Goal: Task Accomplishment & Management: Use online tool/utility

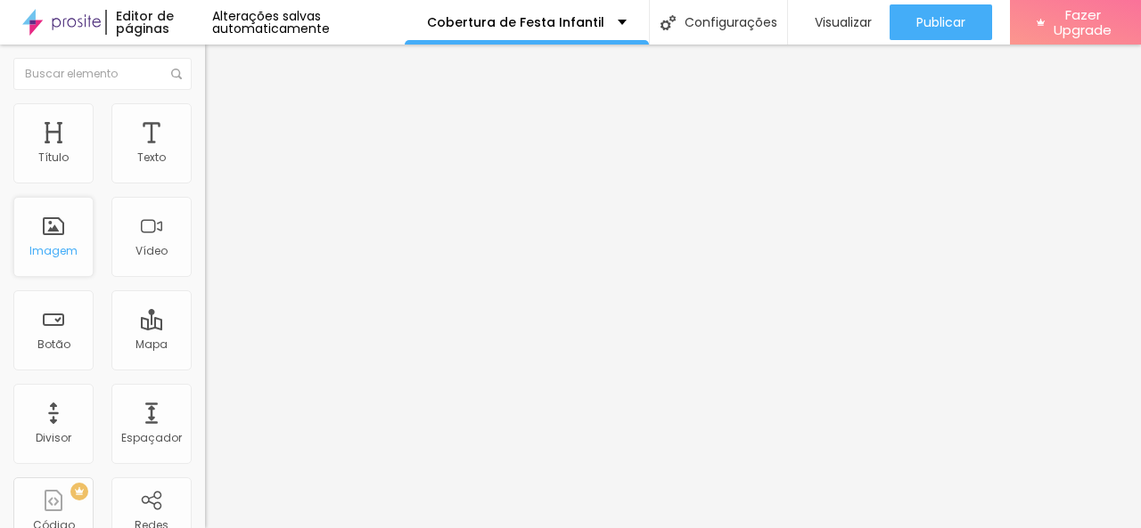
click at [67, 222] on div "Imagem" at bounding box center [53, 237] width 80 height 80
click at [221, 120] on span "Estilo" at bounding box center [235, 115] width 28 height 15
type input "95"
type input "90"
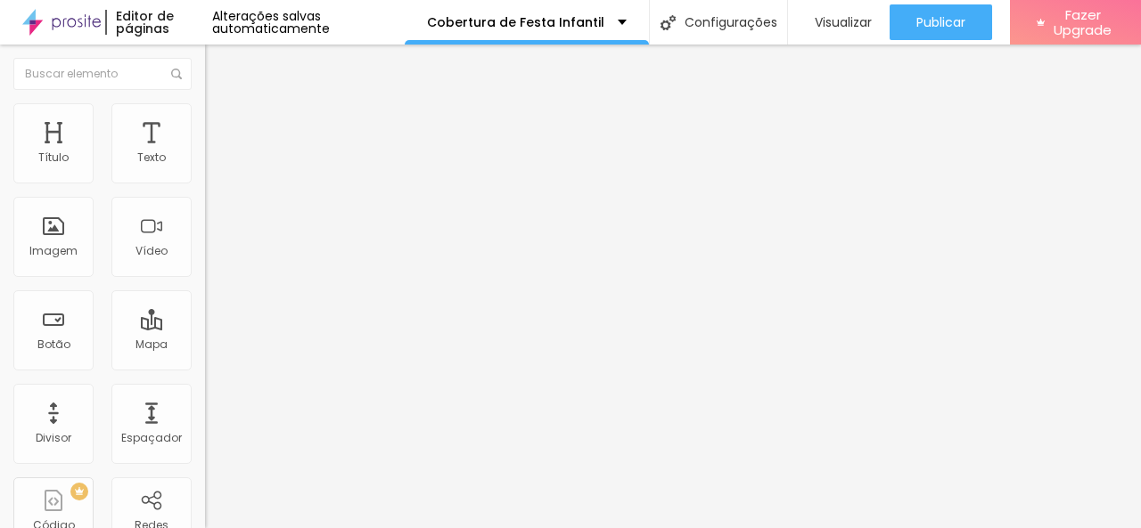
type input "90"
type input "85"
type input "80"
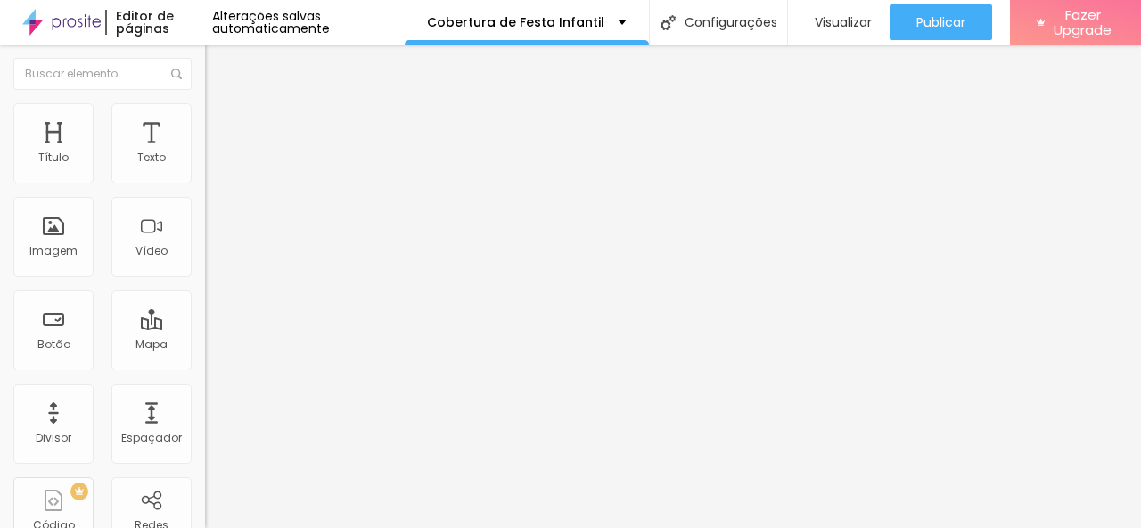
type input "75"
type input "70"
type input "65"
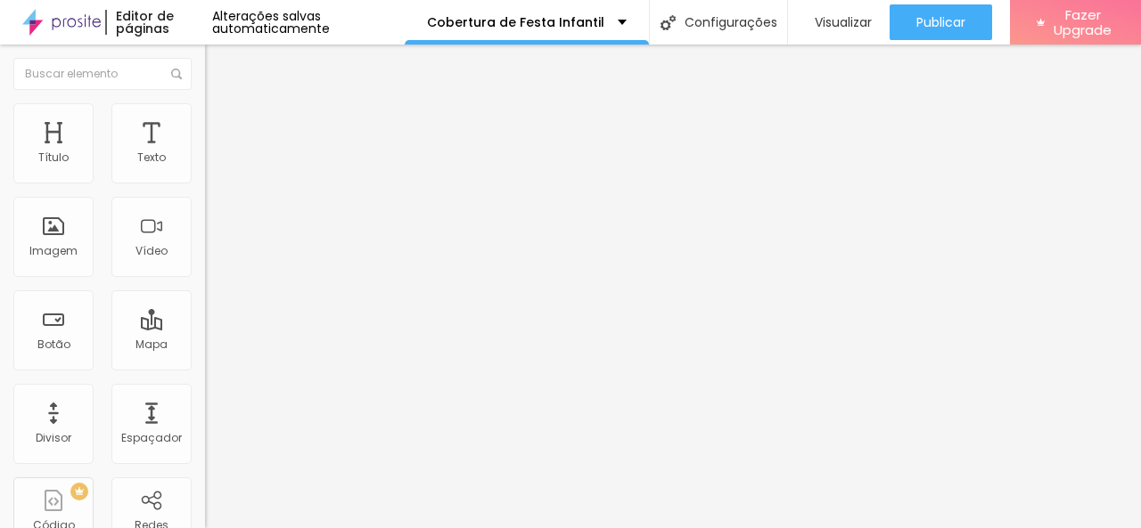
type input "65"
type input "60"
type input "55"
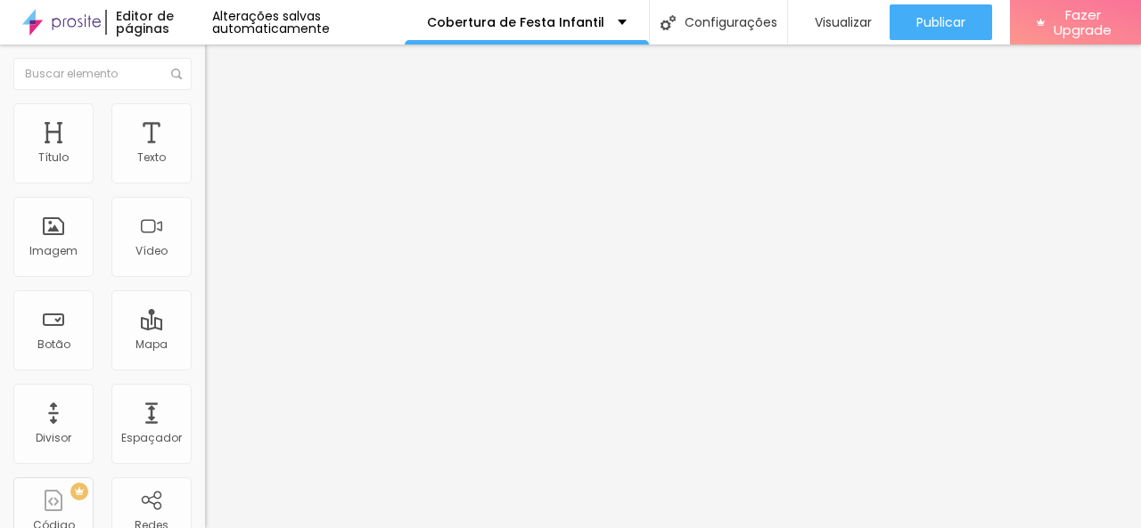
type input "50"
type input "40"
type input "35"
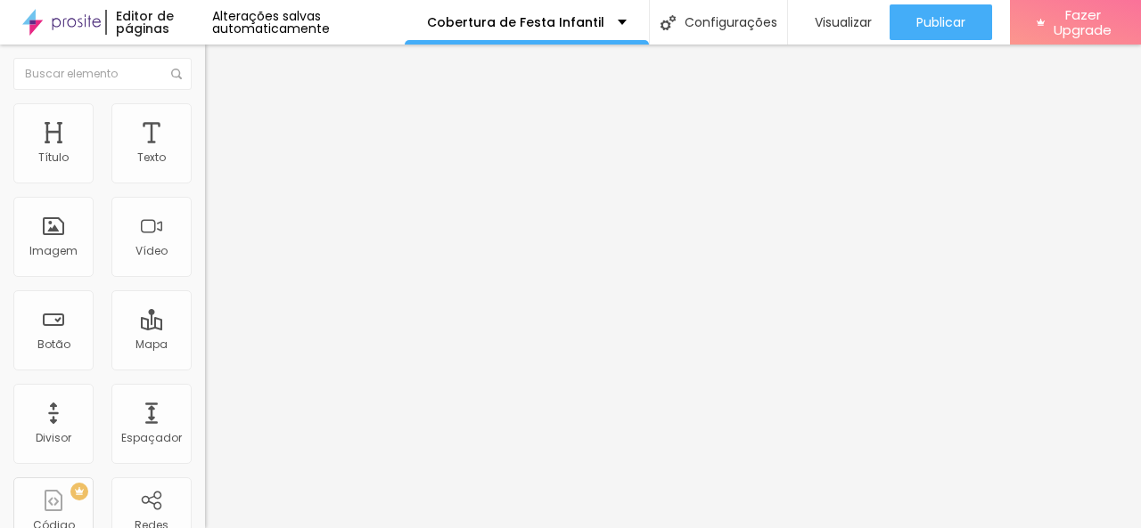
type input "35"
type input "40"
type input "50"
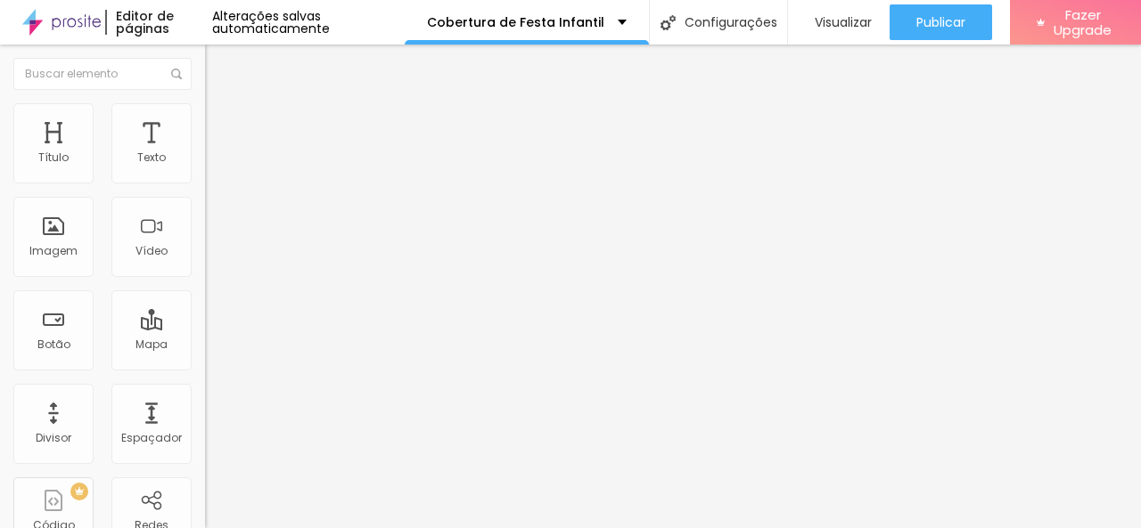
type input "60"
type input "70"
type input "80"
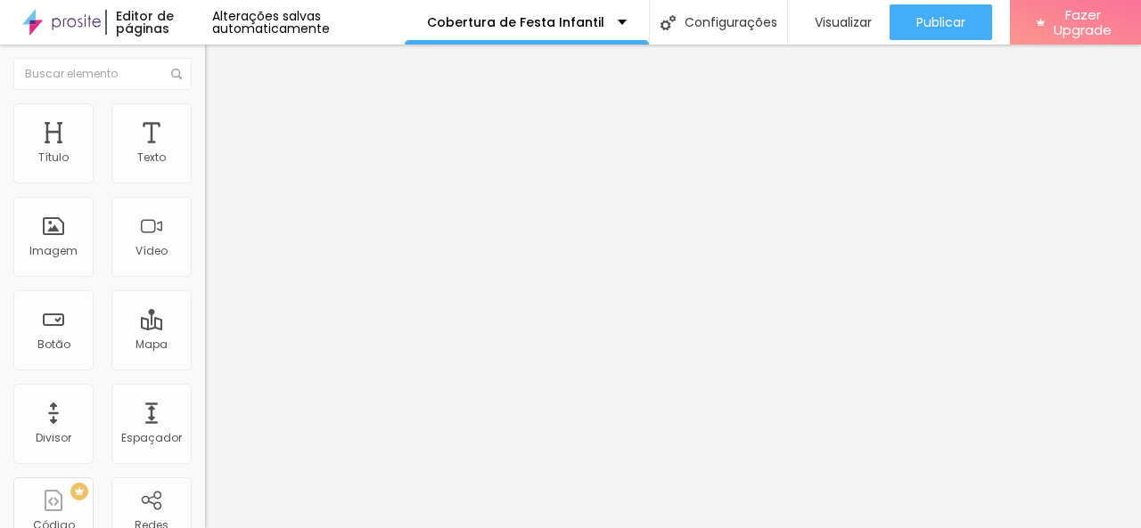
type input "80"
type input "85"
type input "90"
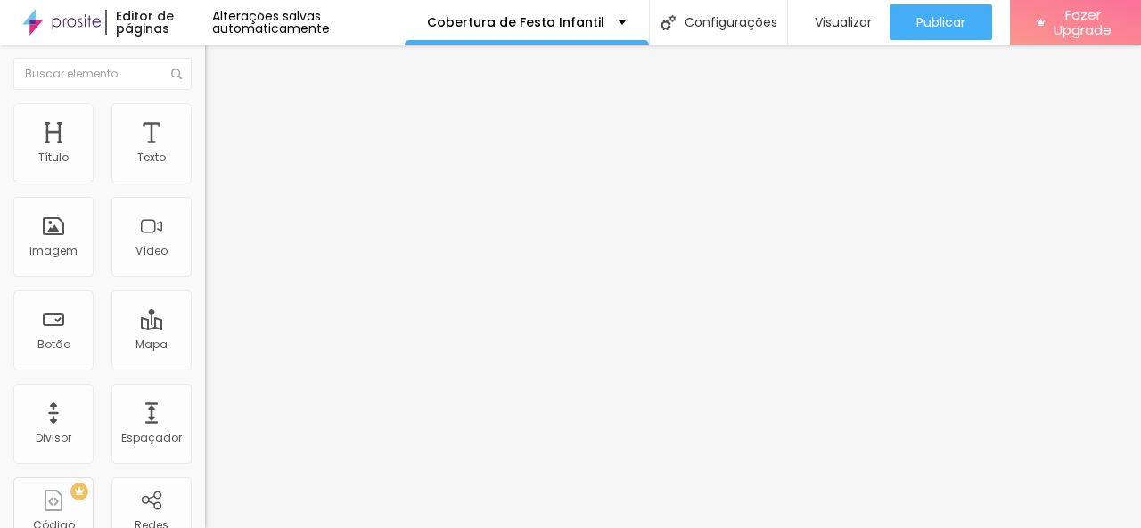
type input "95"
type input "100"
click at [210, 183] on input "range" at bounding box center [262, 175] width 115 height 14
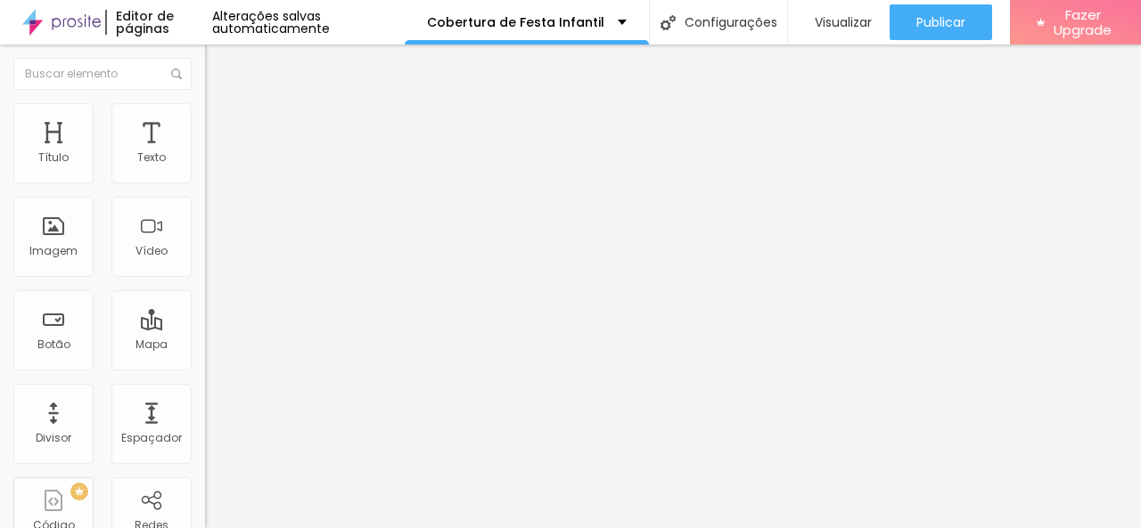
click at [221, 105] on span "Conteúdo" at bounding box center [248, 97] width 55 height 15
click at [205, 153] on span "Adicionar imagem" at bounding box center [262, 145] width 115 height 15
click at [205, 180] on input "text" at bounding box center [312, 171] width 214 height 18
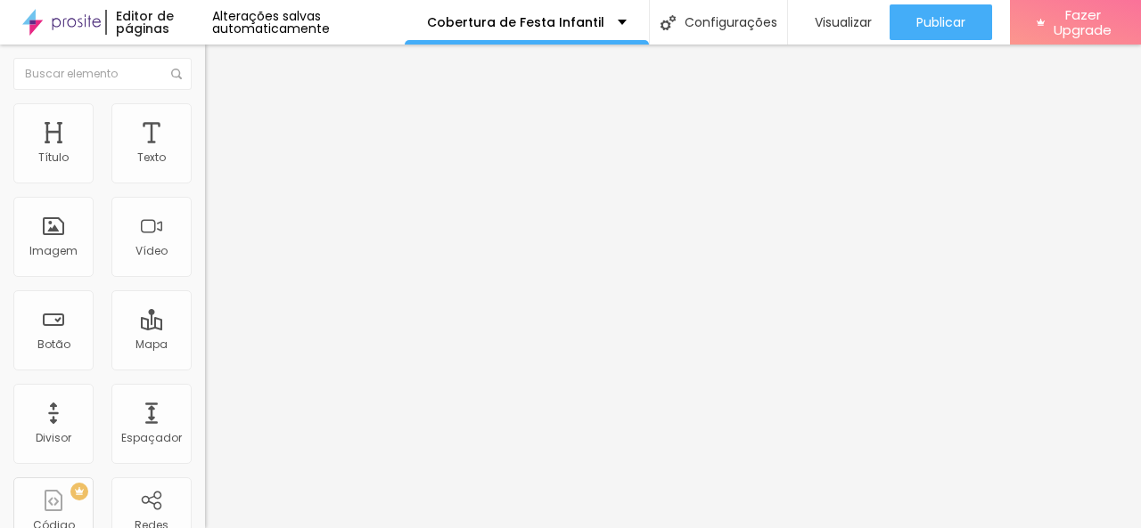
type input "Festa Infantil"
click at [205, 171] on button "button" at bounding box center [217, 161] width 25 height 19
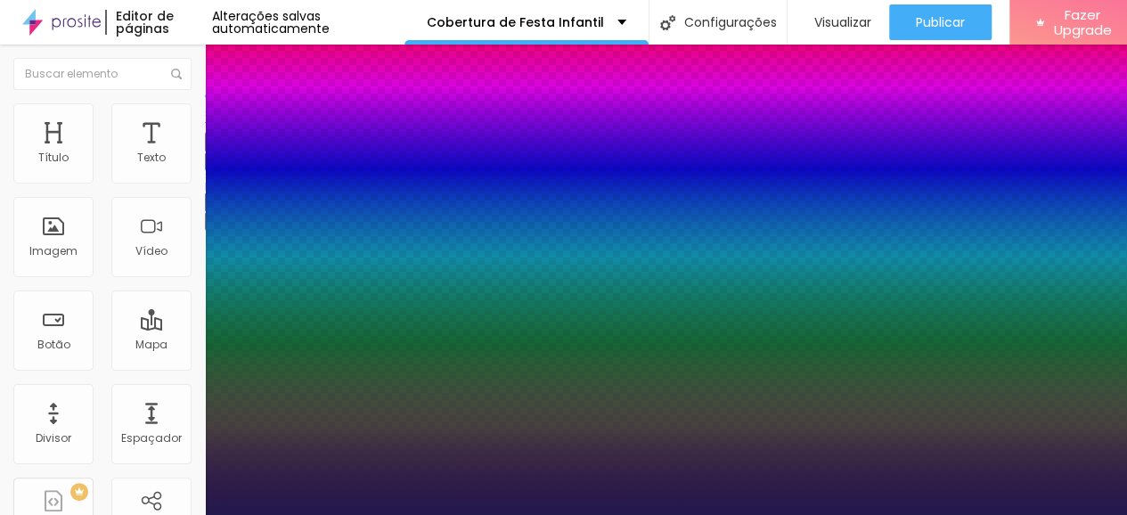
type input "1"
type input "0.3"
type input "1"
type input "0.5"
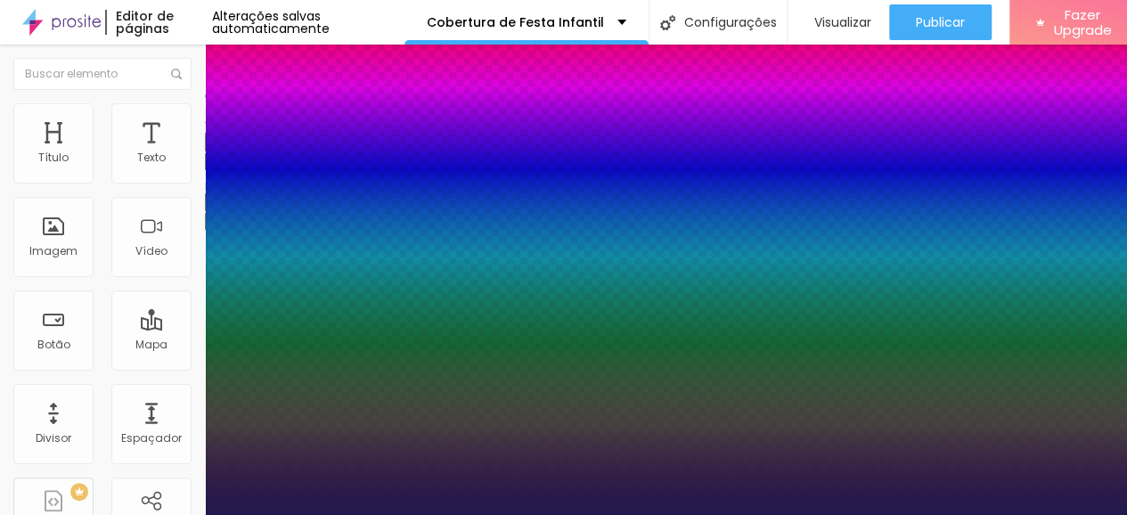
type input "0.5"
type input "1"
type input "0.6"
type input "1"
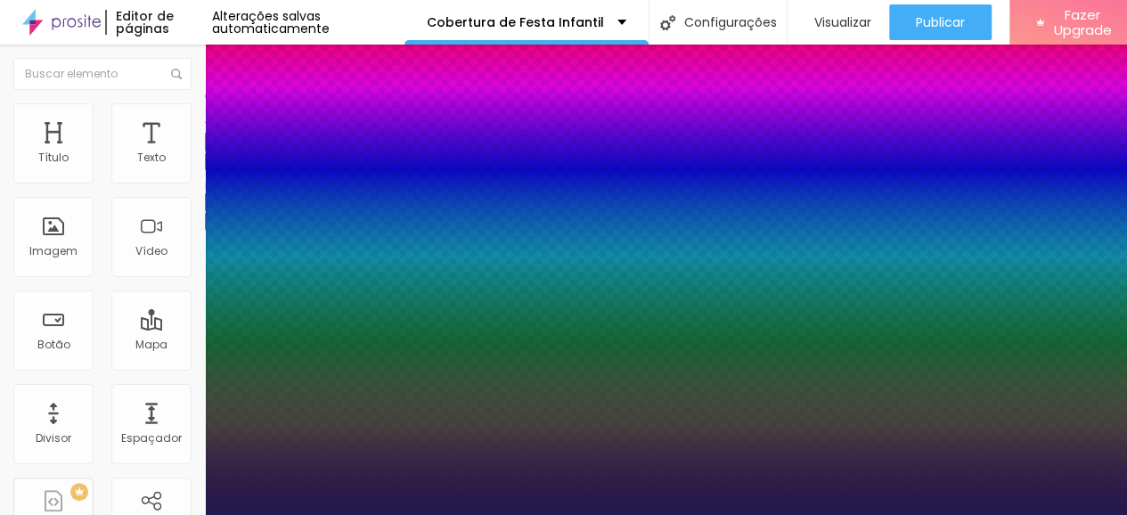
type input "0.7"
type input "1"
type input "0.8"
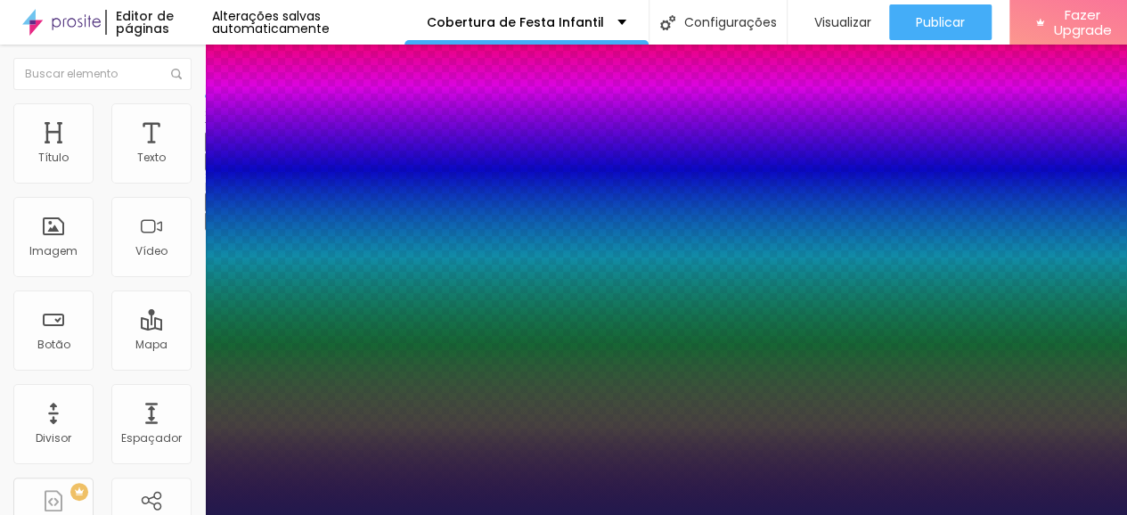
type input "1"
type input "0.9"
type input "1"
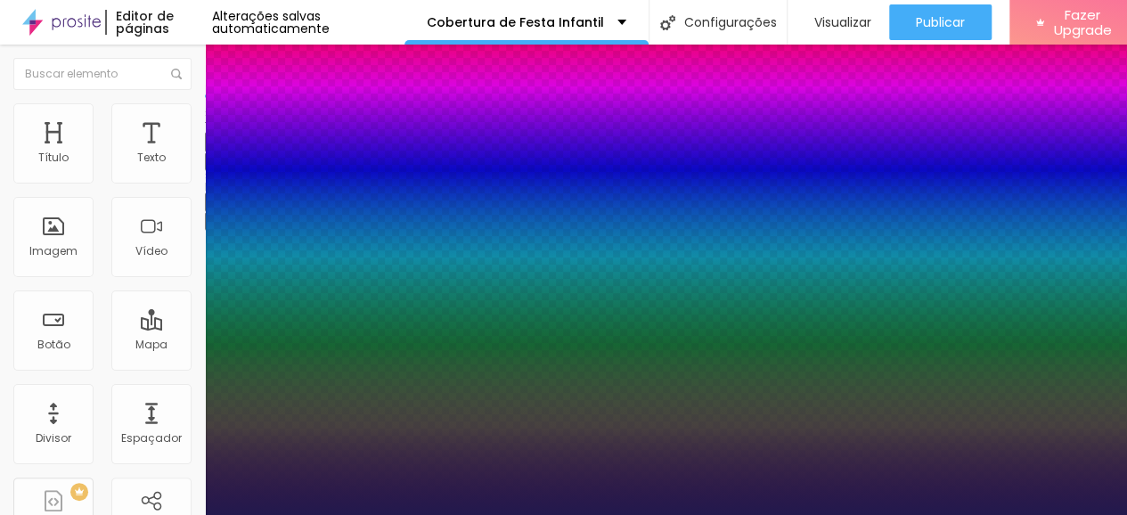
type input "1"
type input "1.1"
type input "1"
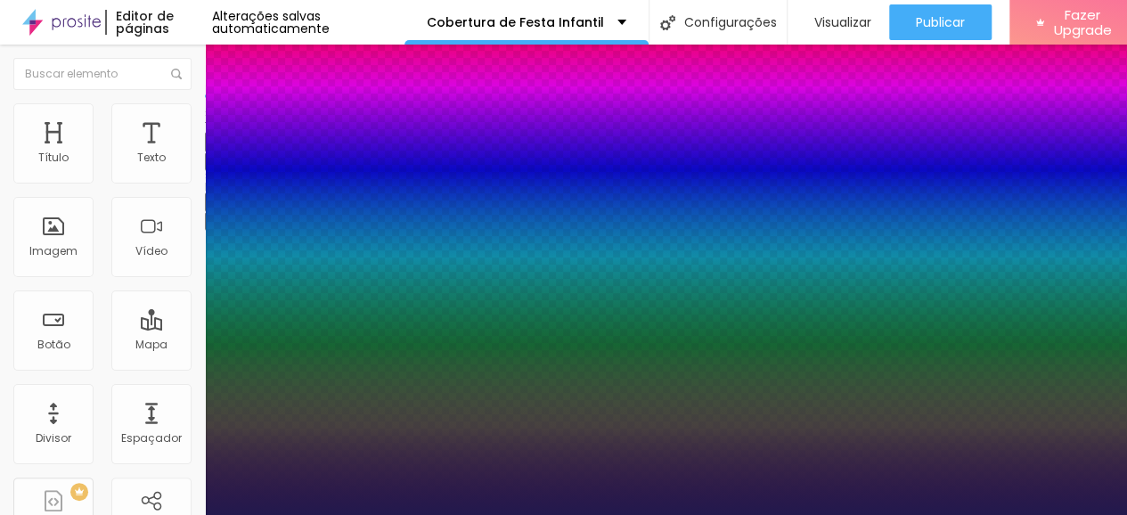
drag, startPoint x: 226, startPoint y: 345, endPoint x: 244, endPoint y: 347, distance: 17.9
type input "1.1"
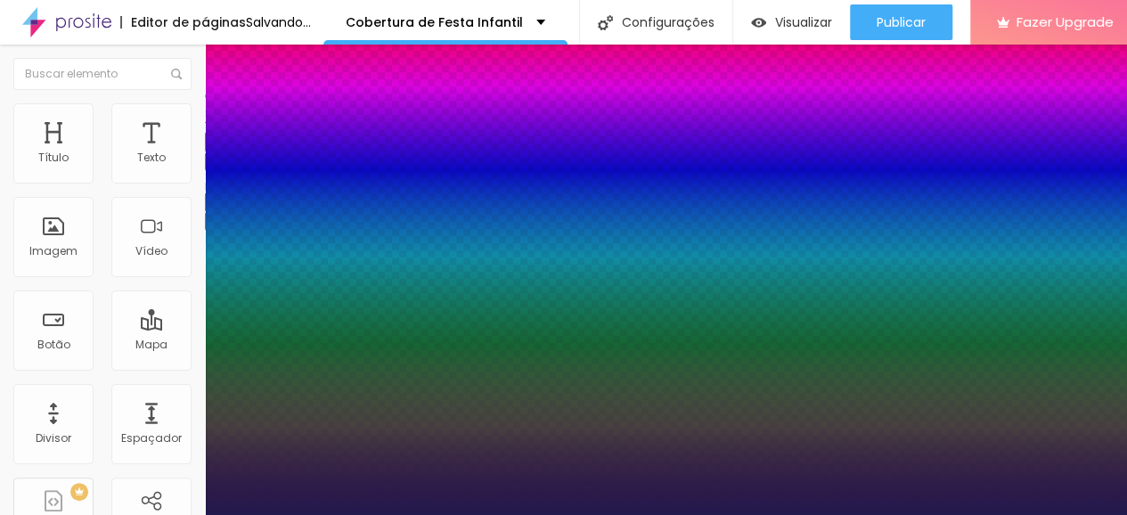
type input "1"
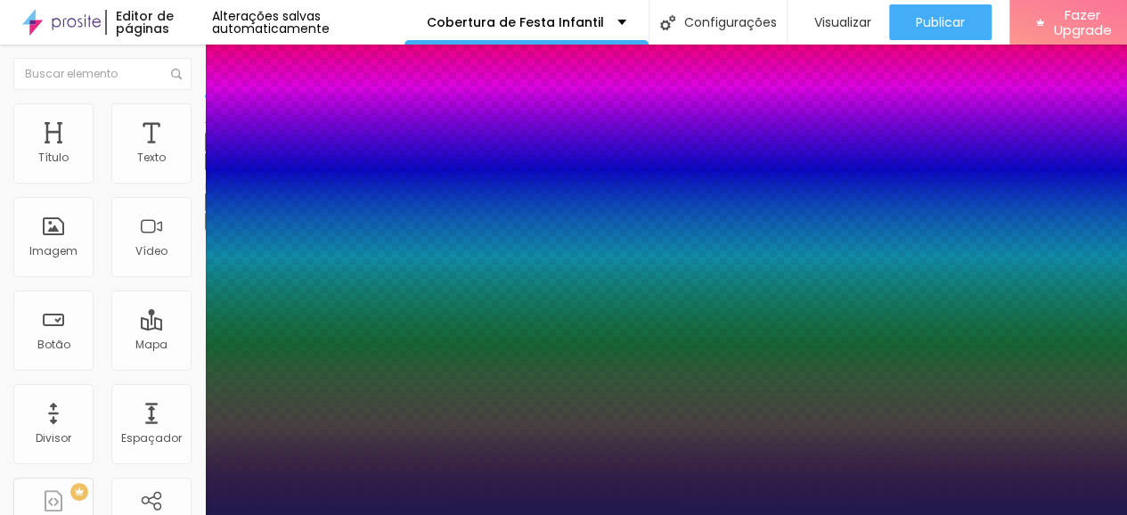
click at [77, 515] on div at bounding box center [563, 515] width 1127 height 0
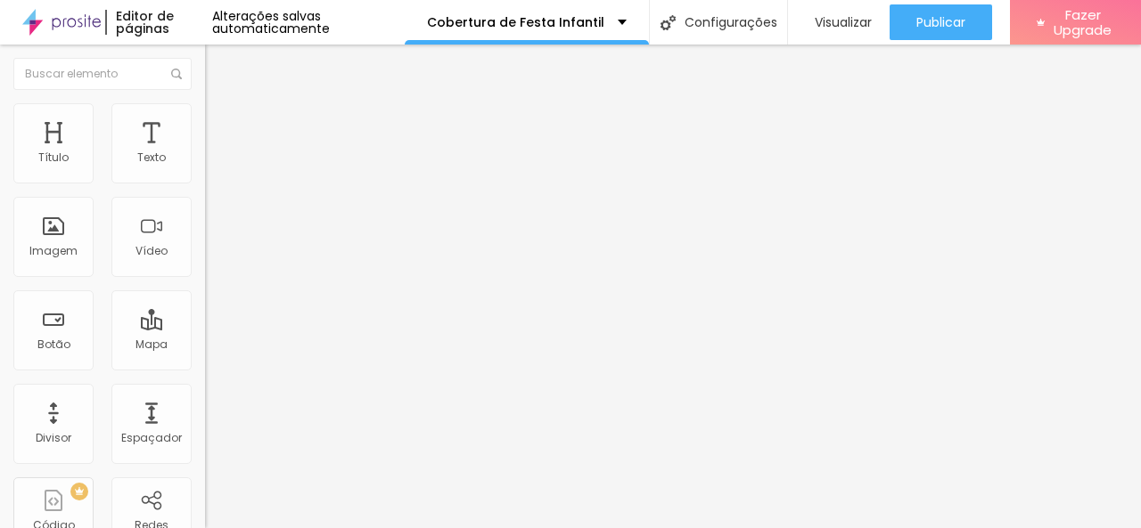
click at [205, 112] on img at bounding box center [213, 111] width 16 height 16
click at [221, 105] on span "Estilo" at bounding box center [235, 97] width 28 height 15
click at [214, 222] on icon "button" at bounding box center [217, 220] width 7 height 7
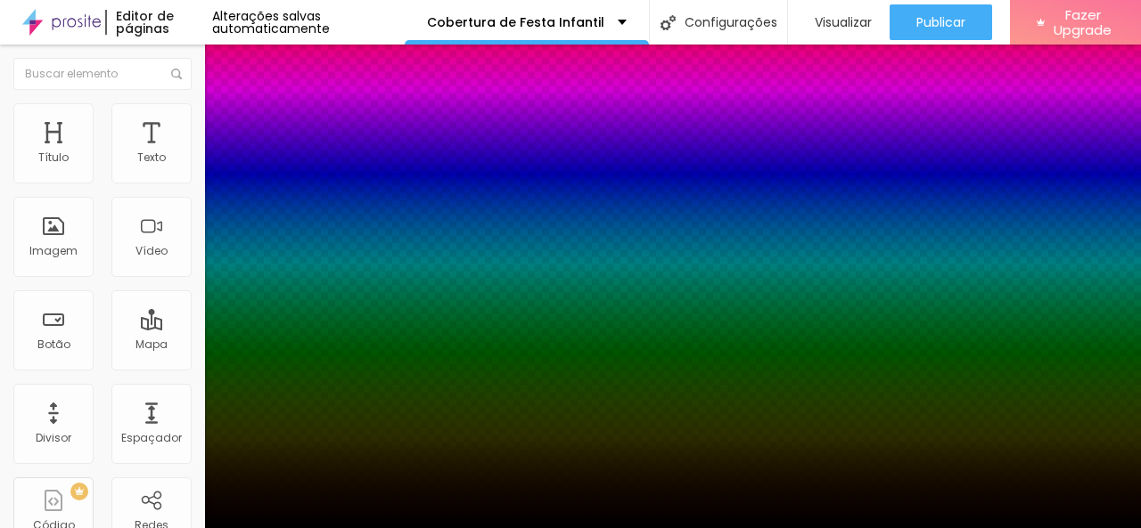
click at [177, 528] on div at bounding box center [570, 528] width 1141 height 0
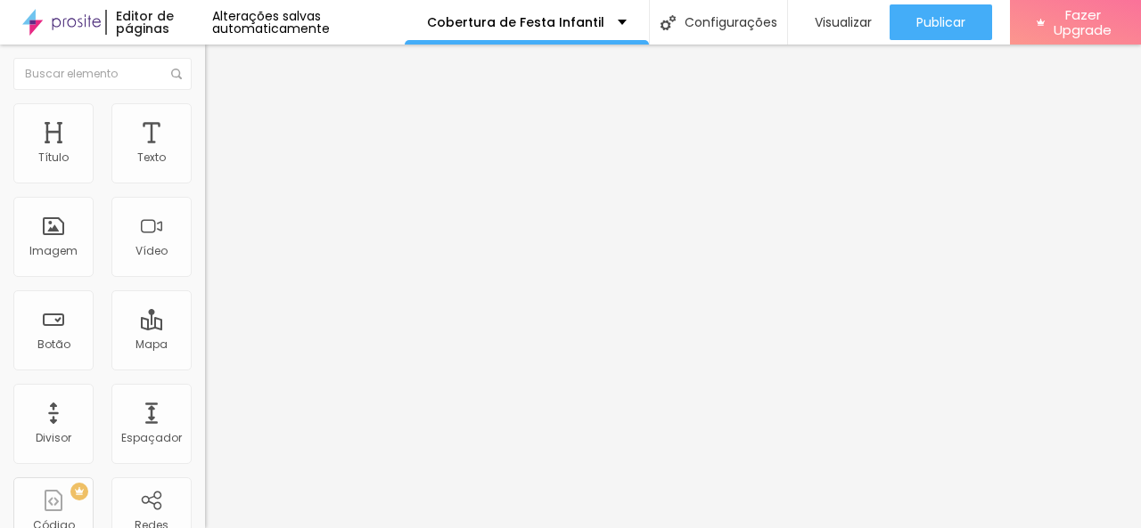
click at [214, 164] on icon "button" at bounding box center [217, 160] width 7 height 7
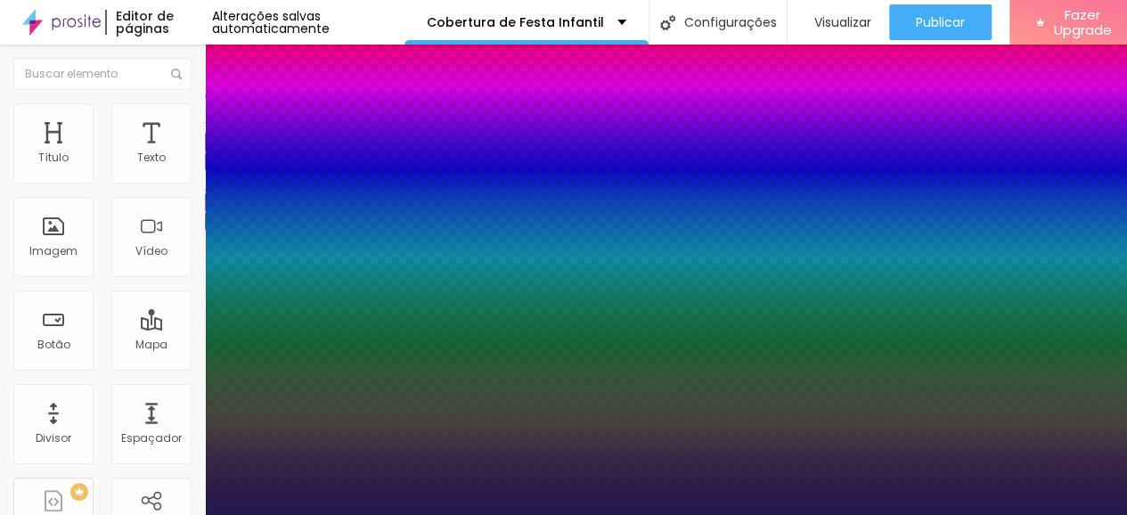
type input "1"
type input "17"
type input "1"
type input "18"
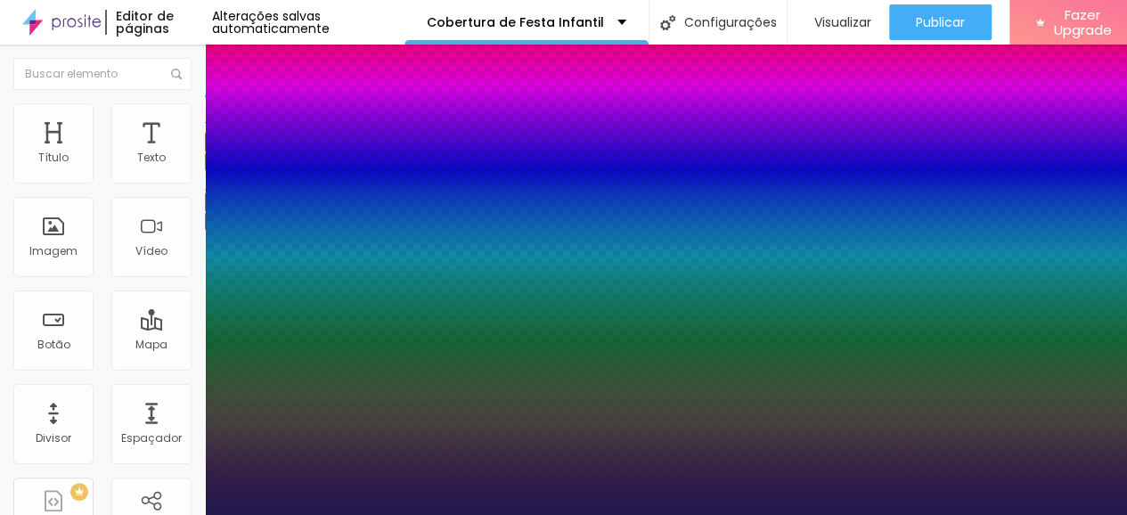
type input "18"
type input "1"
type input "19"
type input "1"
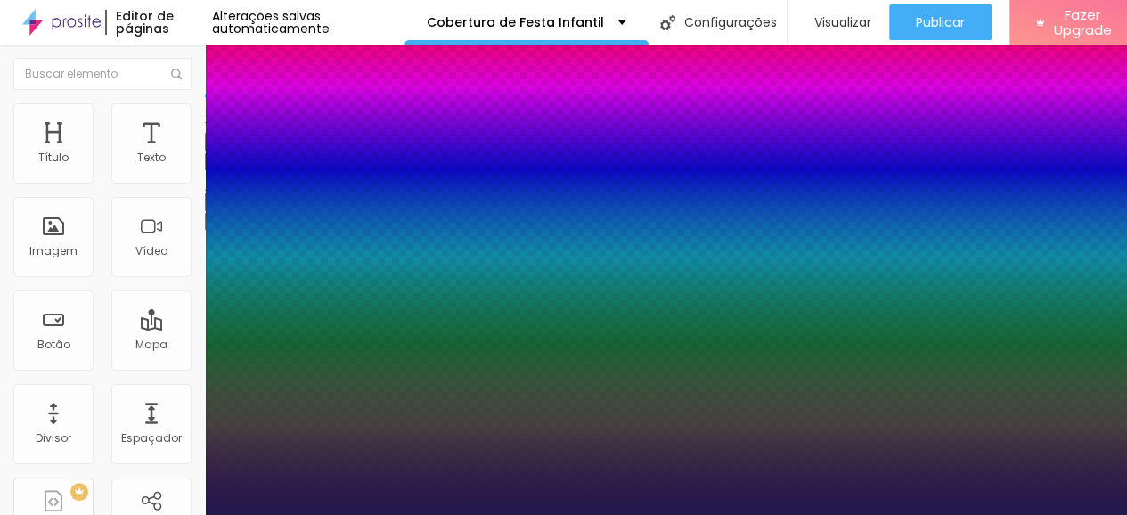
type input "20"
type input "1"
type input "21"
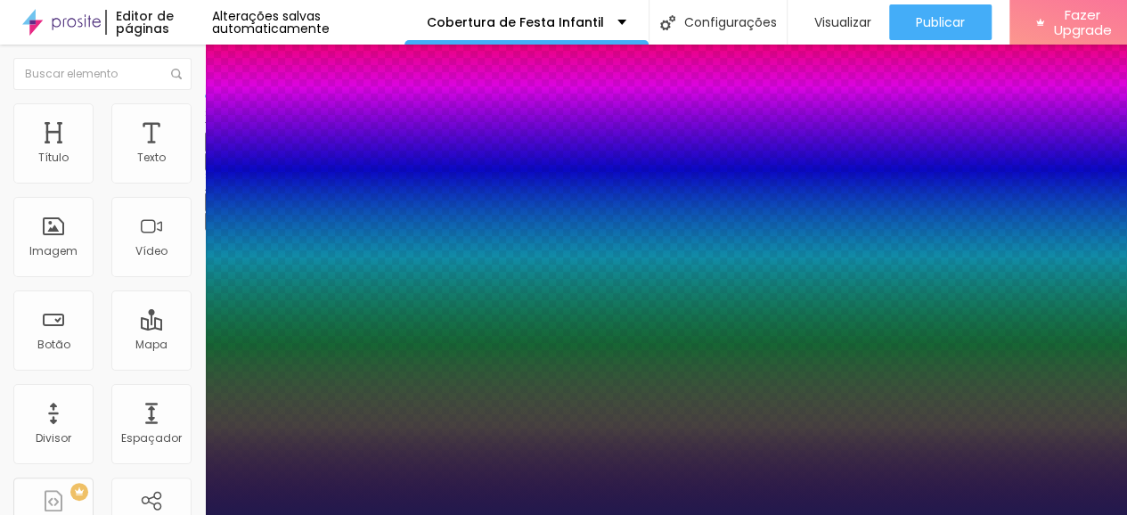
type input "1"
type input "22"
type input "1"
type input "24"
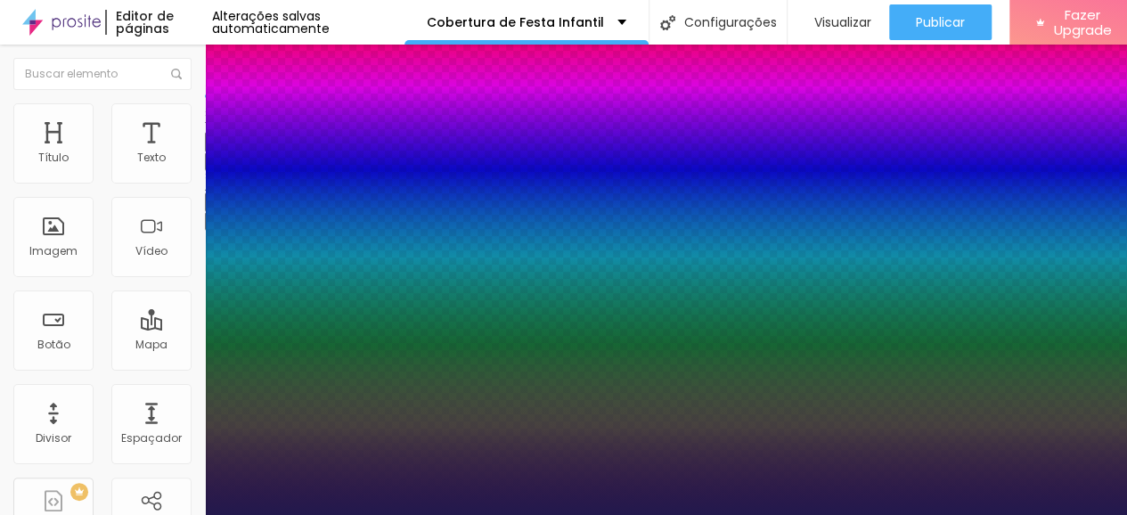
type input "24"
type input "1"
type input "25"
type input "1"
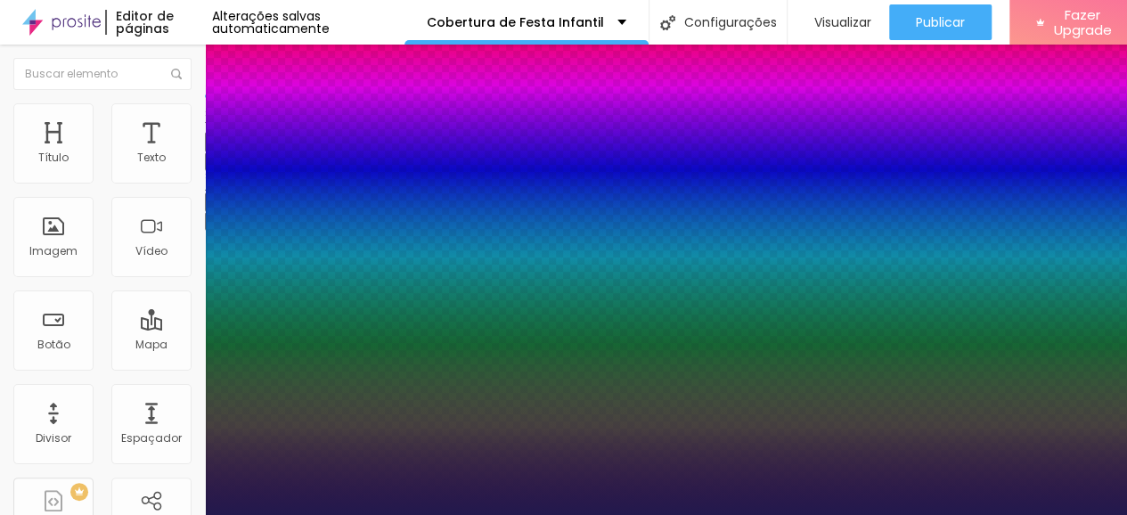
type input "26"
type input "1"
type input "27"
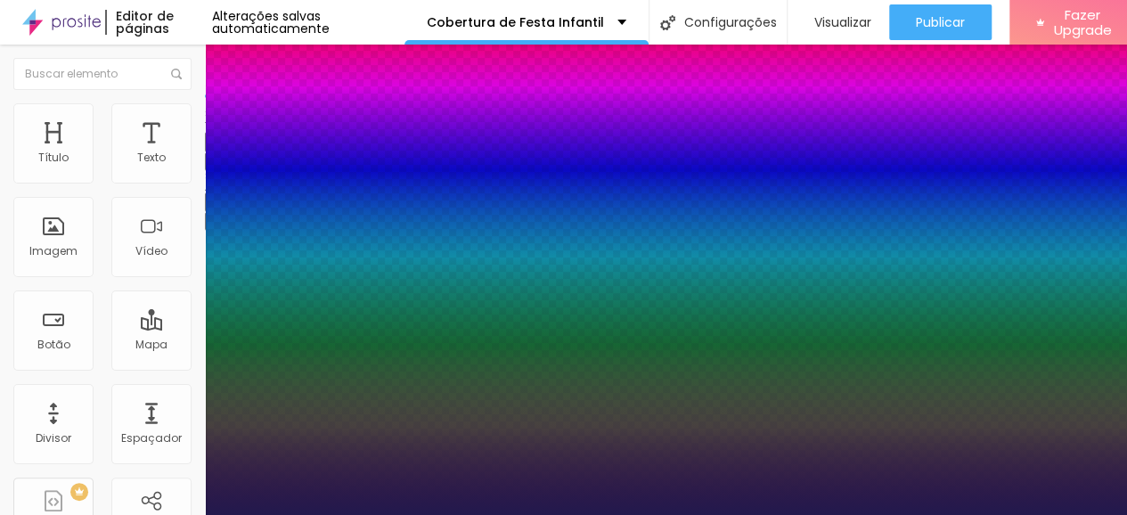
type input "1"
type input "28"
type input "1"
type input "29"
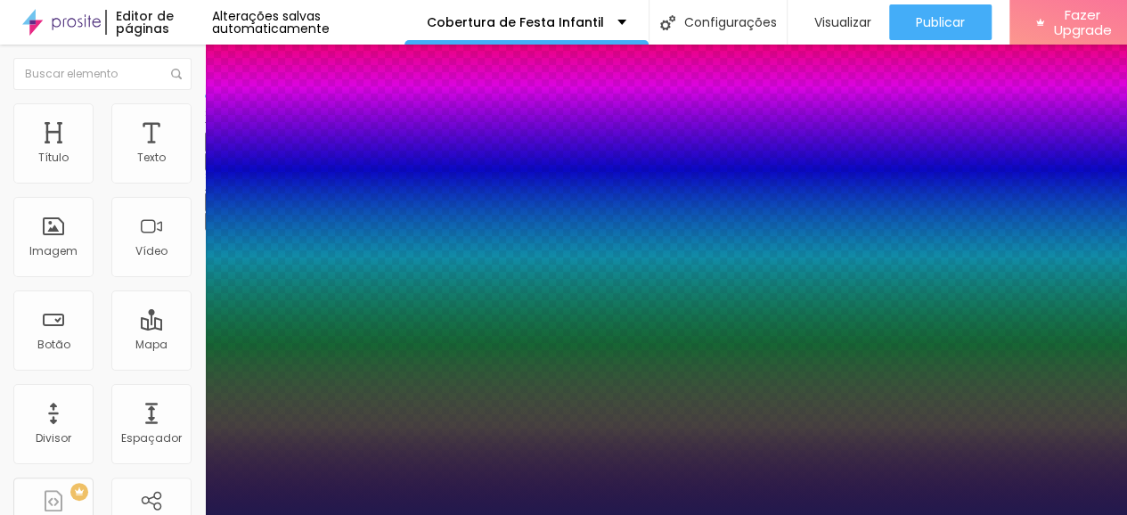
type input "29"
type input "1"
type input "30"
type input "1"
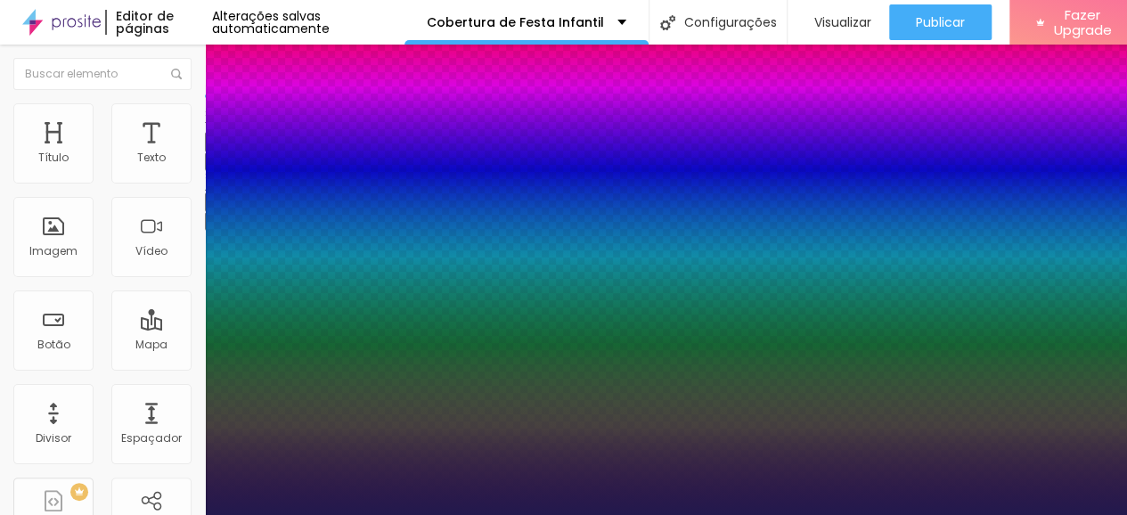
type input "31"
type input "1"
type input "32"
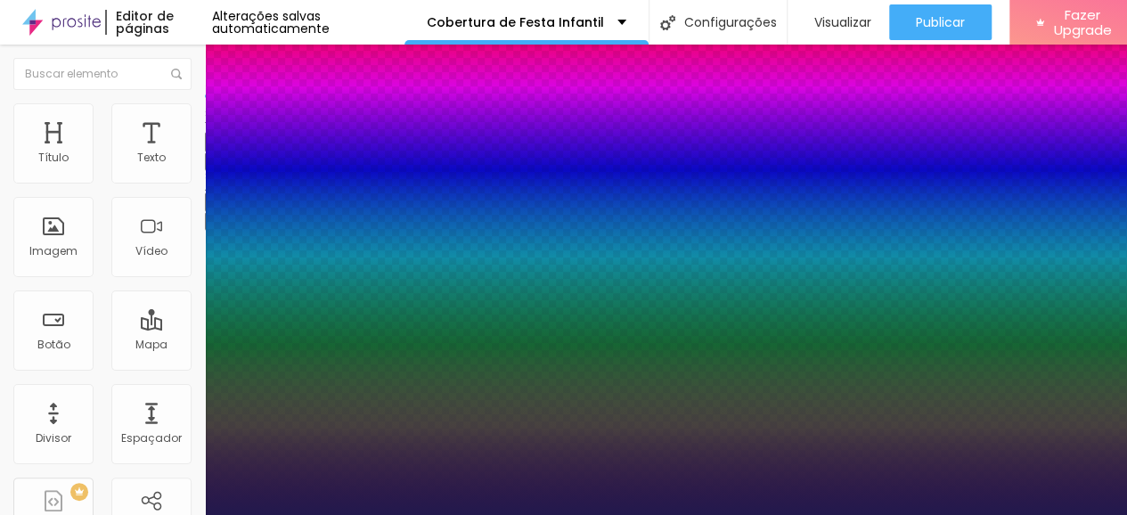
type input "1"
type input "33"
type input "1"
drag, startPoint x: 239, startPoint y: 299, endPoint x: 264, endPoint y: 300, distance: 25.0
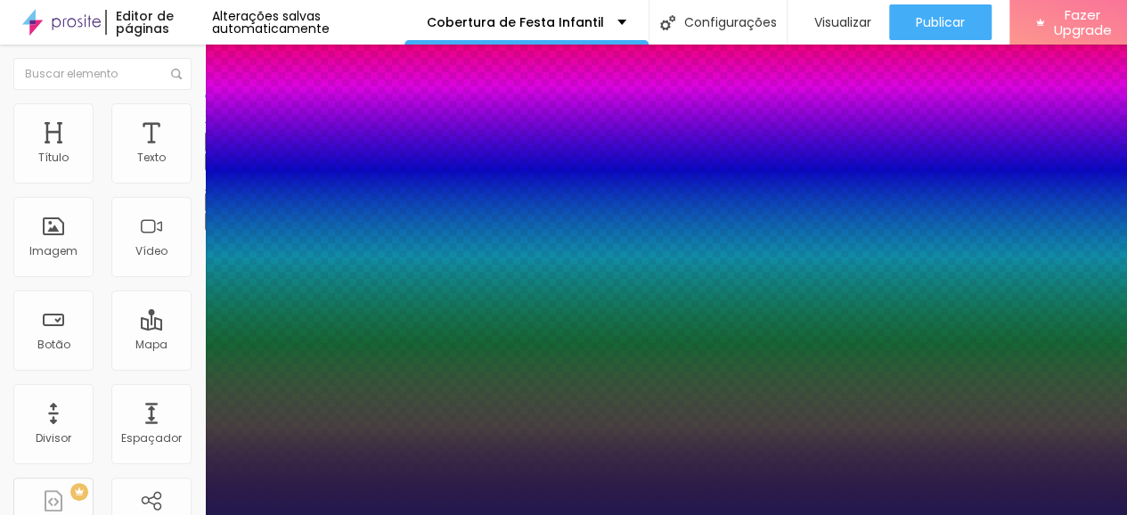
type input "33"
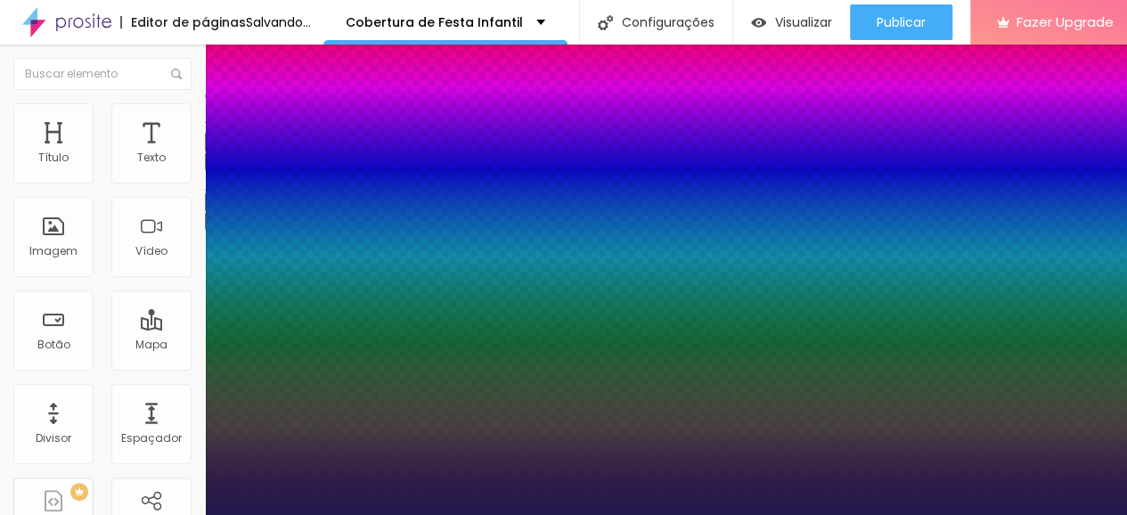
type input "1"
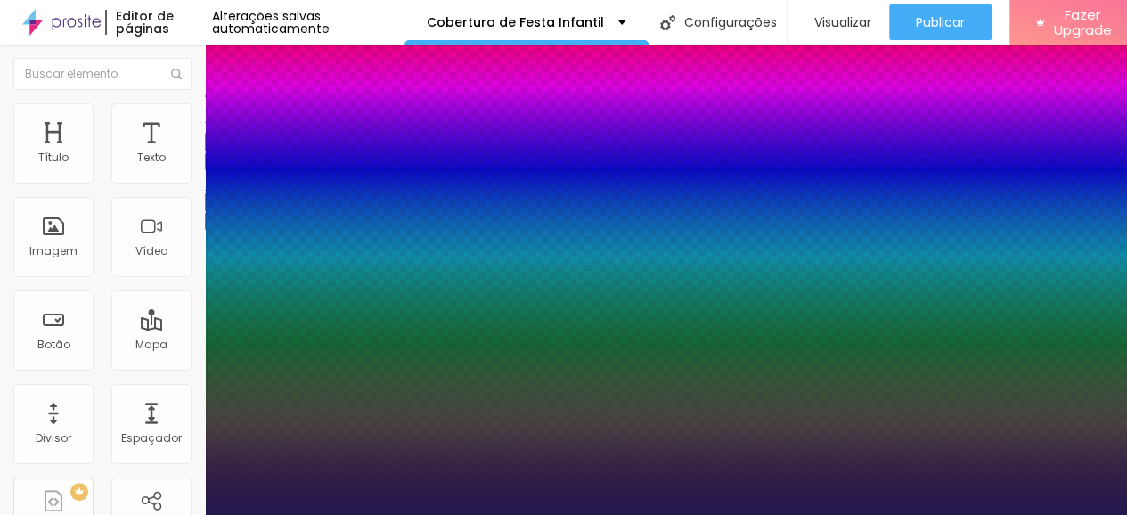
click at [88, 515] on div at bounding box center [563, 515] width 1127 height 0
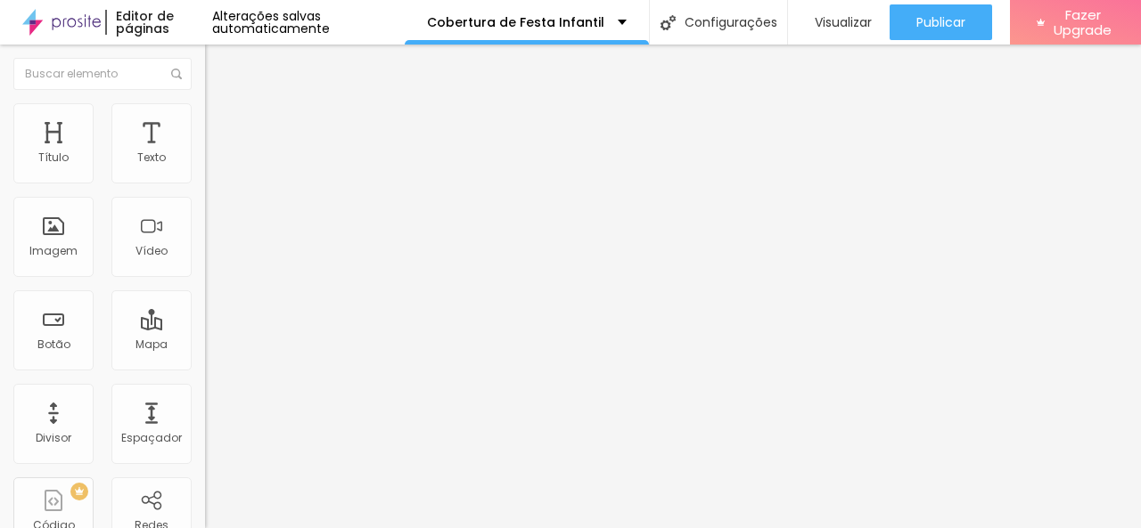
click at [221, 120] on span "Estilo" at bounding box center [235, 115] width 28 height 15
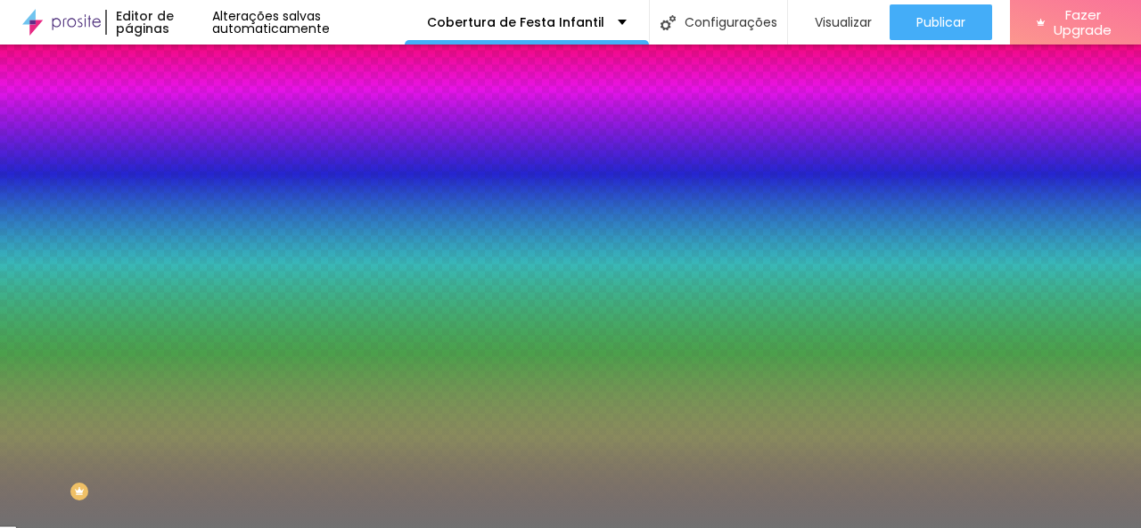
type input "54"
type input "55"
type input "56"
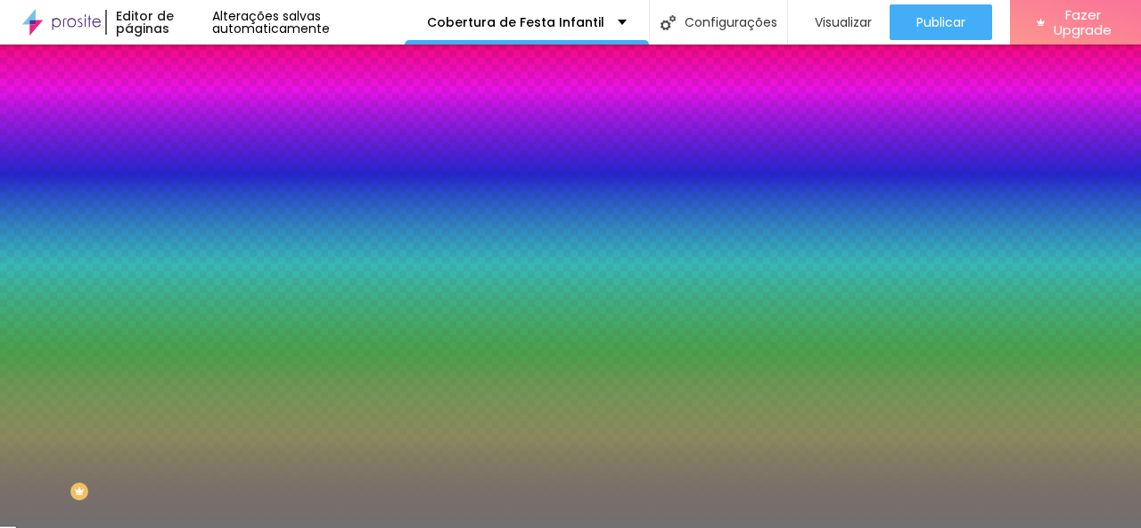
type input "56"
type input "57"
type input "58"
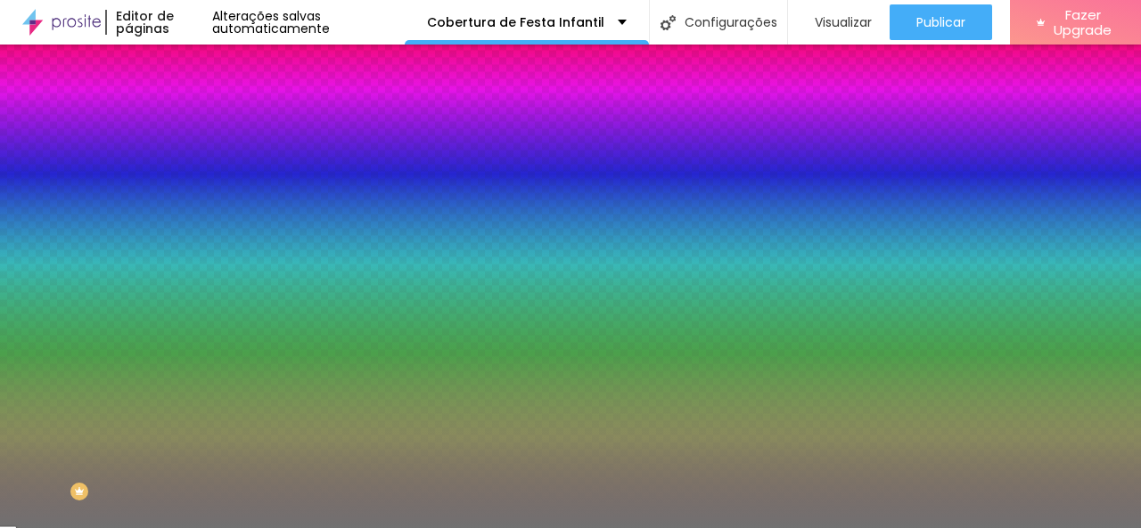
type input "59"
type input "60"
type input "61"
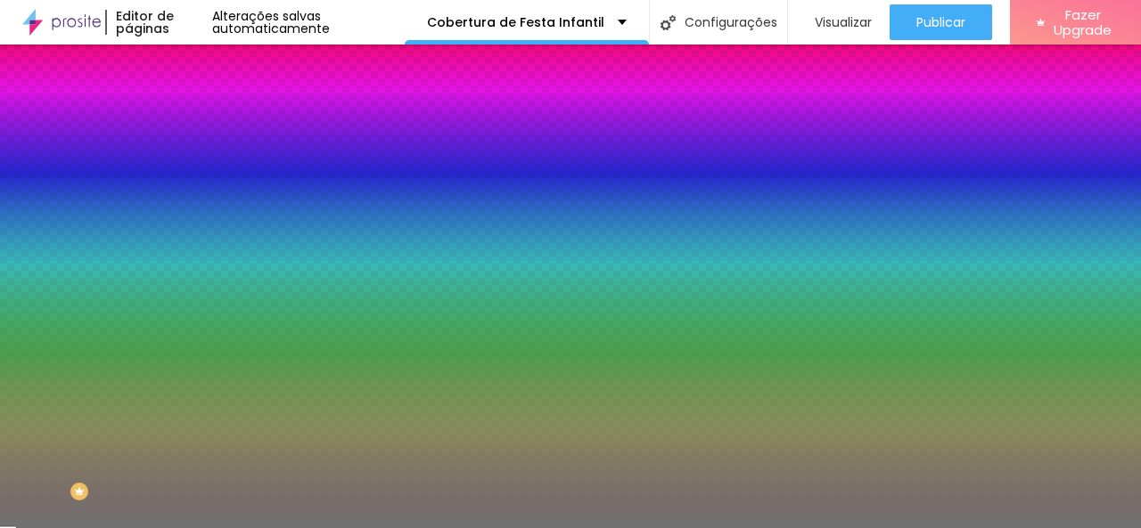
type input "61"
type input "62"
type input "63"
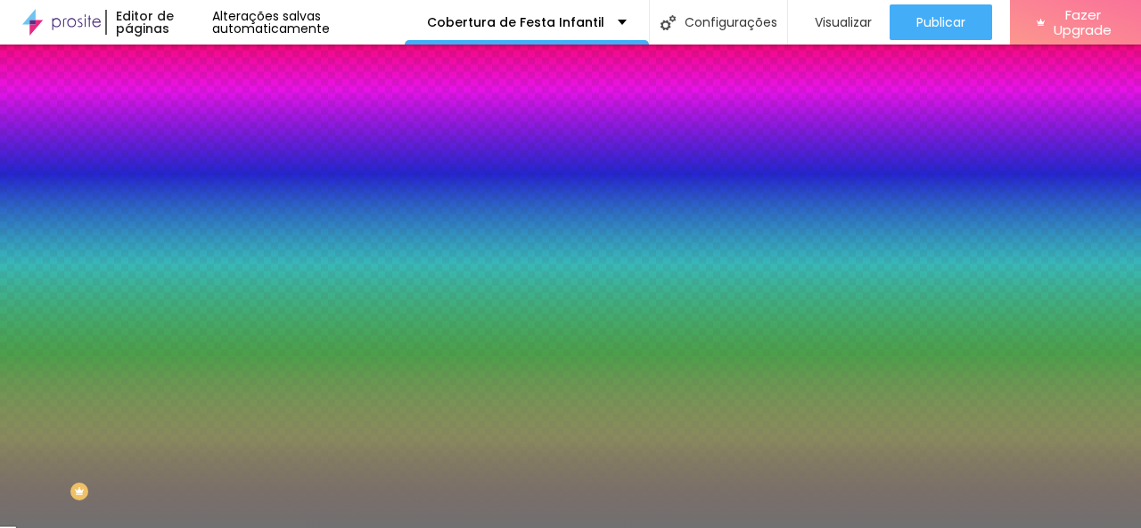
type input "64"
type input "65"
type input "67"
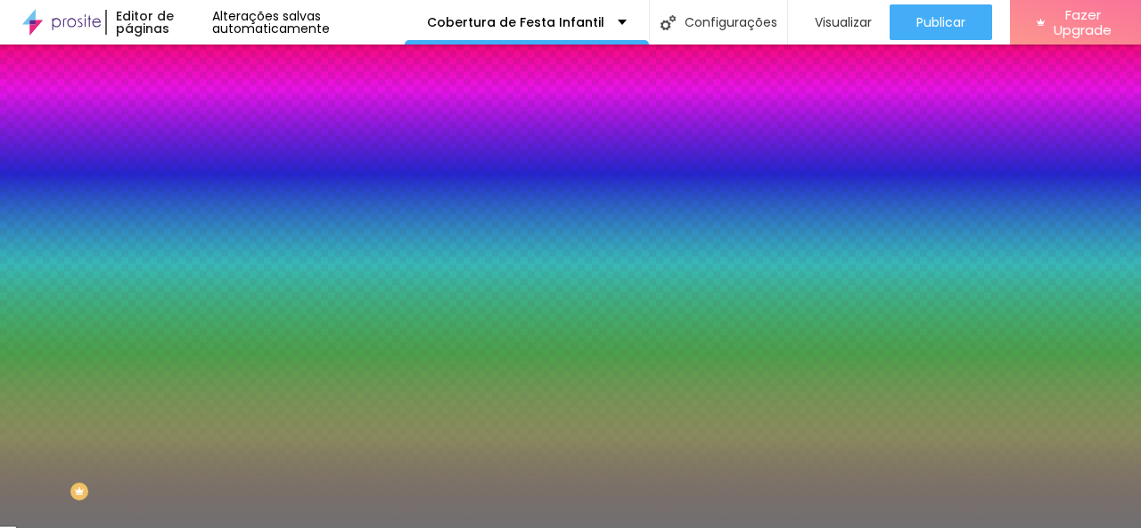
type input "67"
type input "68"
type input "69"
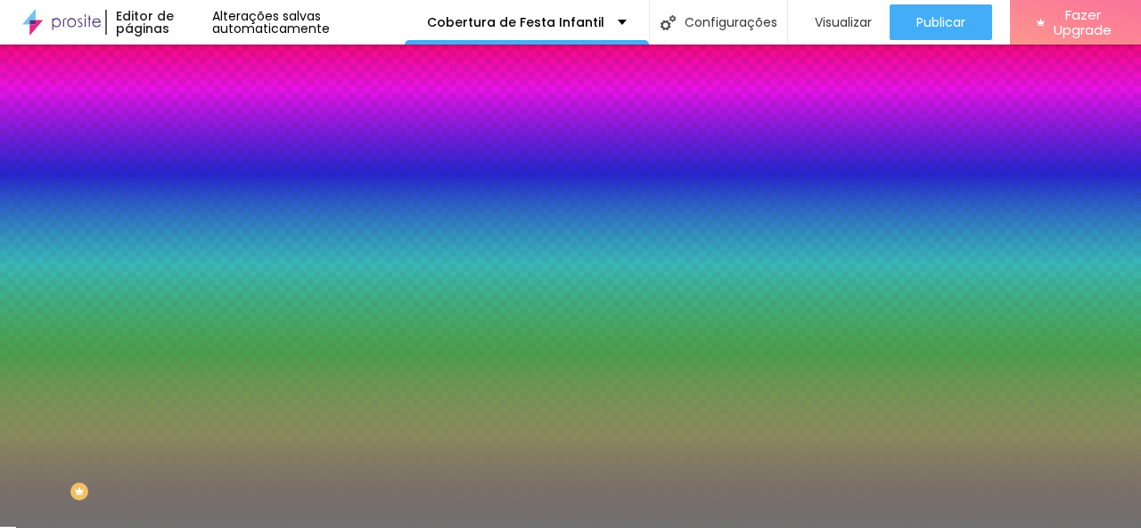
type input "72"
type input "73"
type input "75"
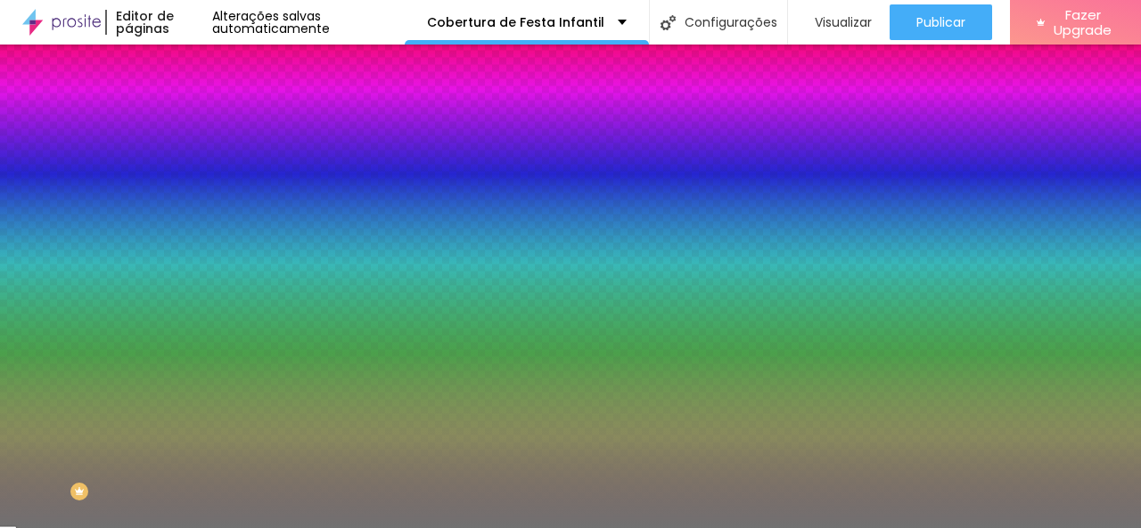
type input "75"
type input "79"
type input "83"
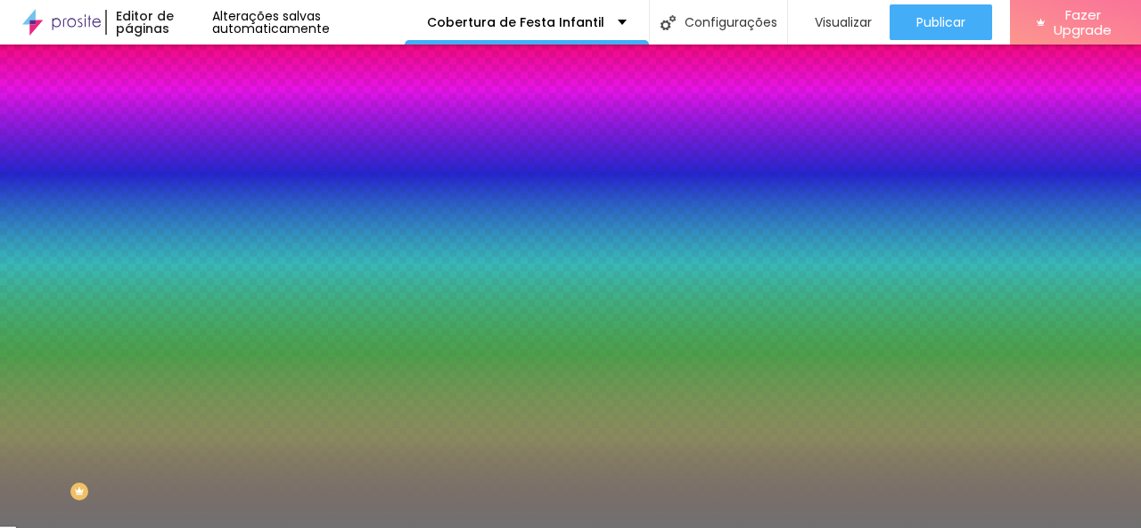
type input "85"
type input "86"
type input "87"
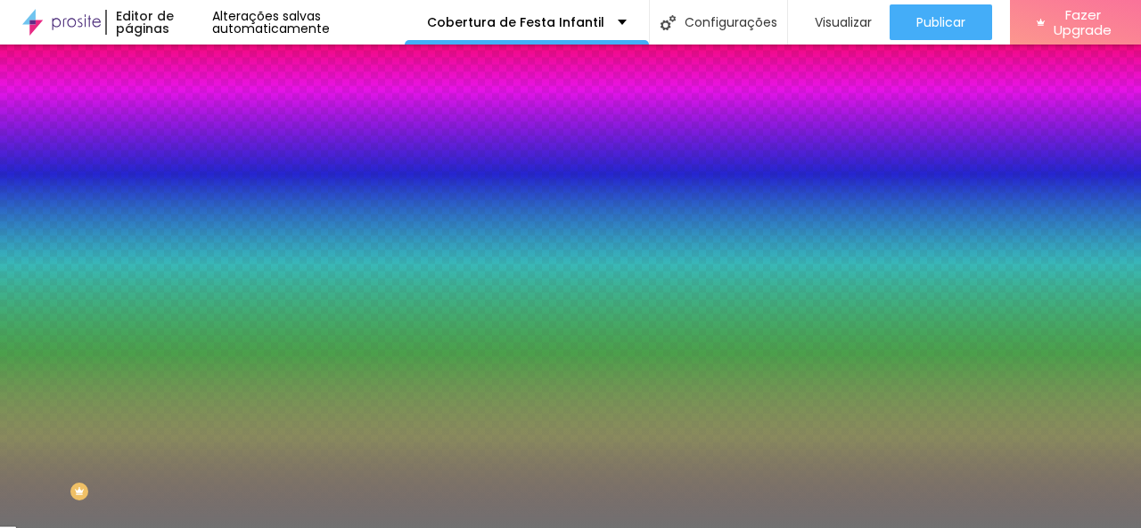
type input "87"
type input "89"
type input "91"
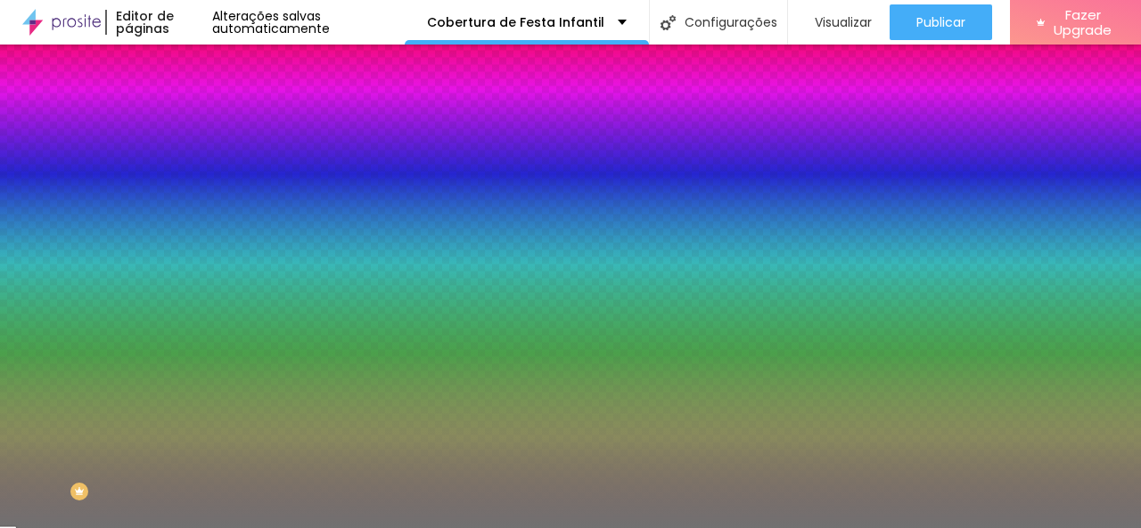
type input "93"
type input "94"
type input "95"
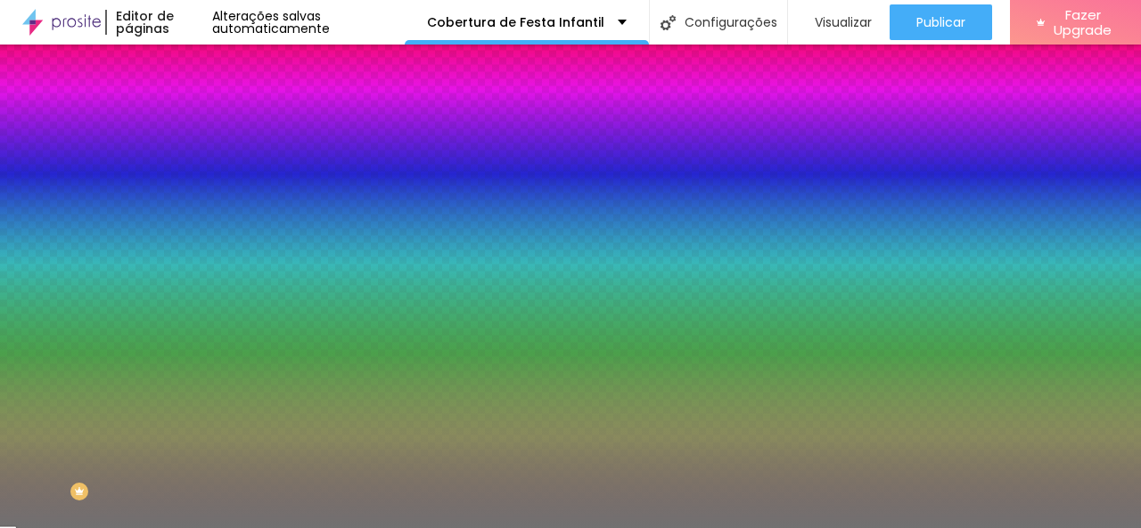
type input "95"
type input "96"
type input "97"
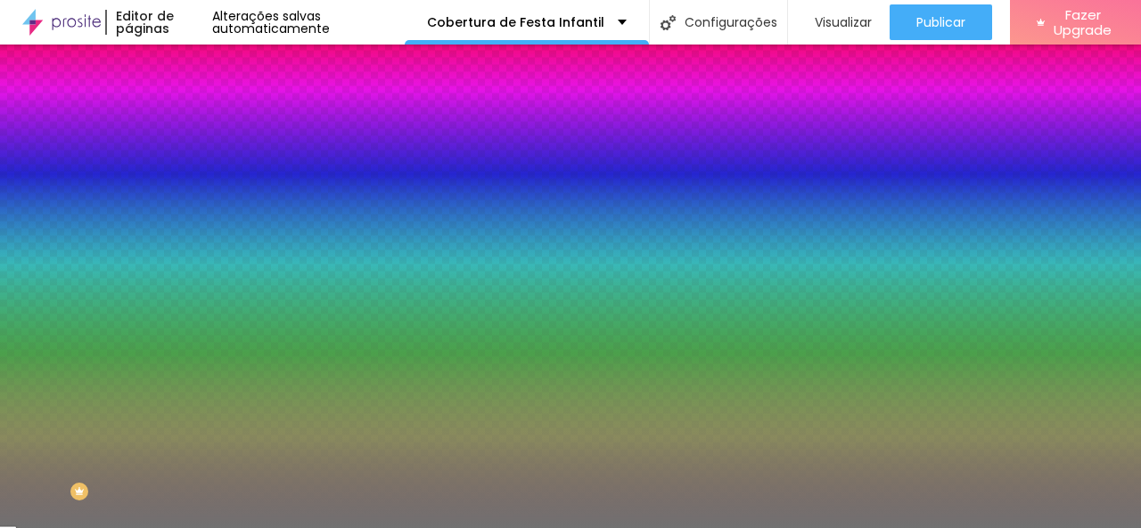
type input "98"
drag, startPoint x: 98, startPoint y: 233, endPoint x: 181, endPoint y: 247, distance: 84.1
type input "98"
click at [205, 232] on input "range" at bounding box center [262, 224] width 115 height 14
click at [205, 170] on div at bounding box center [307, 170] width 205 height 0
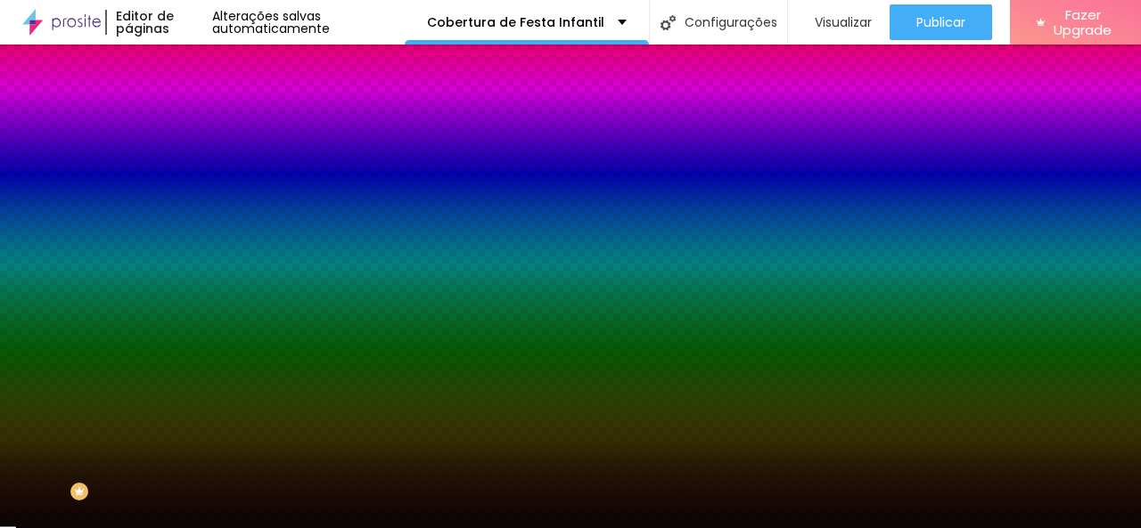
click at [90, 329] on div at bounding box center [570, 264] width 1141 height 528
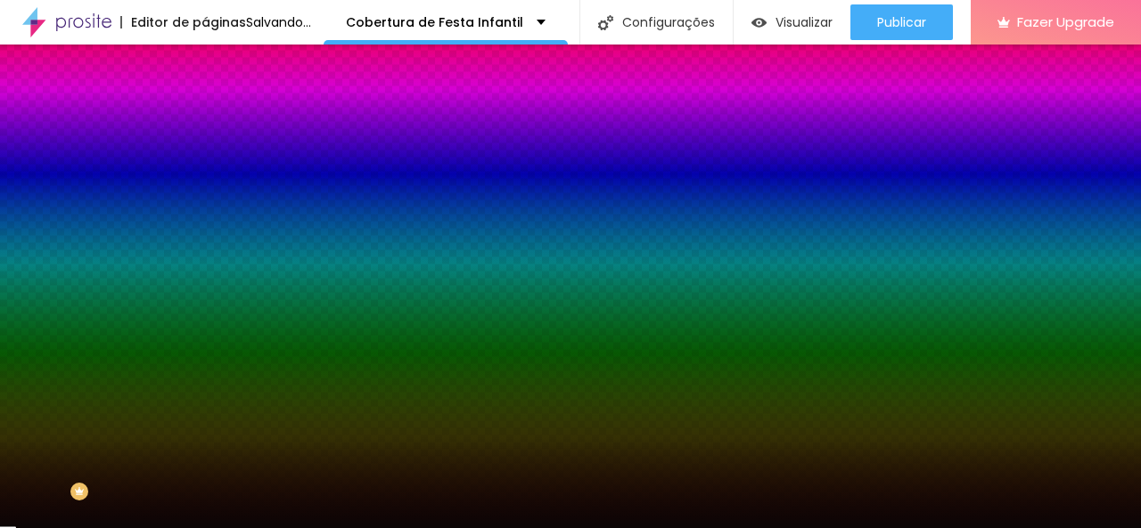
click at [205, 103] on li "Conteúdo" at bounding box center [307, 95] width 205 height 18
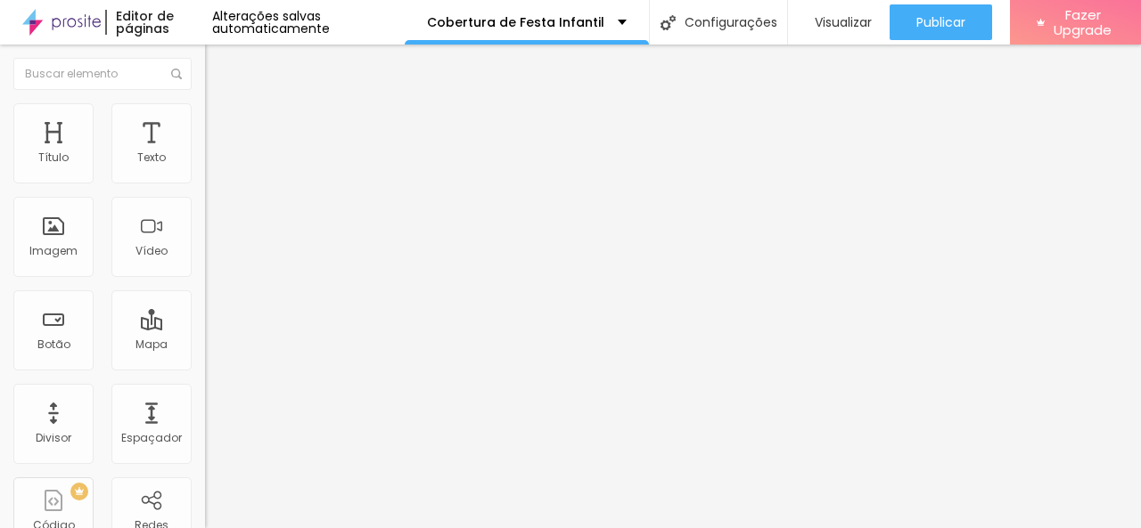
click at [218, 65] on div "Editar Divisor" at bounding box center [271, 65] width 106 height 14
click at [53, 151] on div "Título" at bounding box center [53, 157] width 30 height 12
click at [214, 257] on icon "button" at bounding box center [217, 253] width 7 height 7
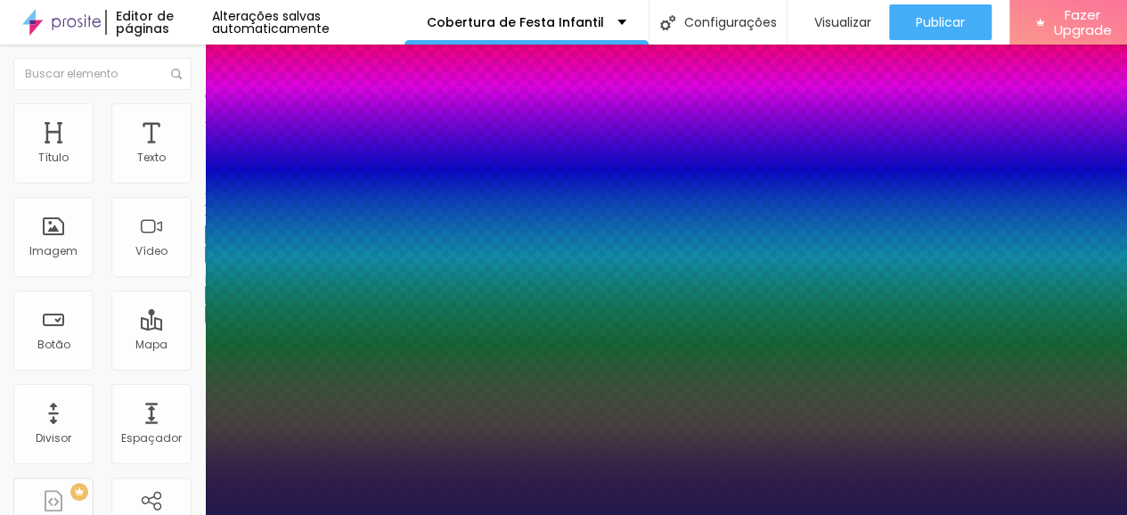
type input "1"
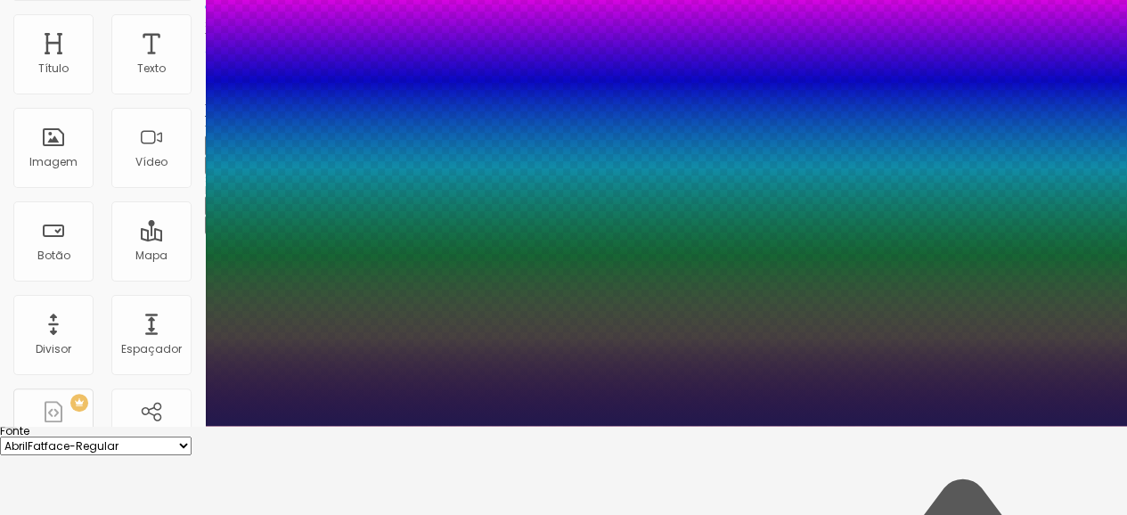
type input "15"
type input "1"
type input "16"
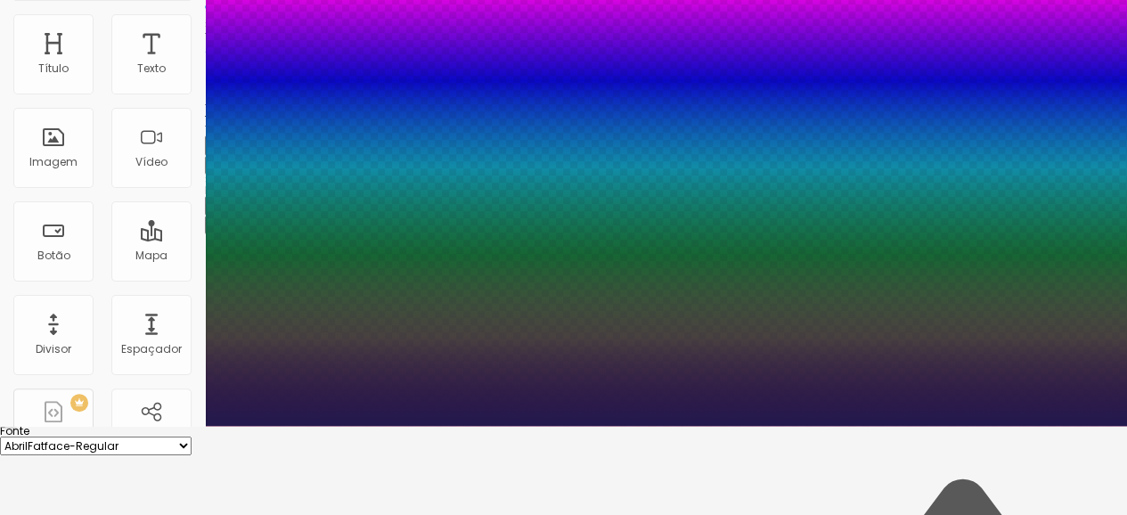
type input "1"
type input "20"
type input "1"
type input "28"
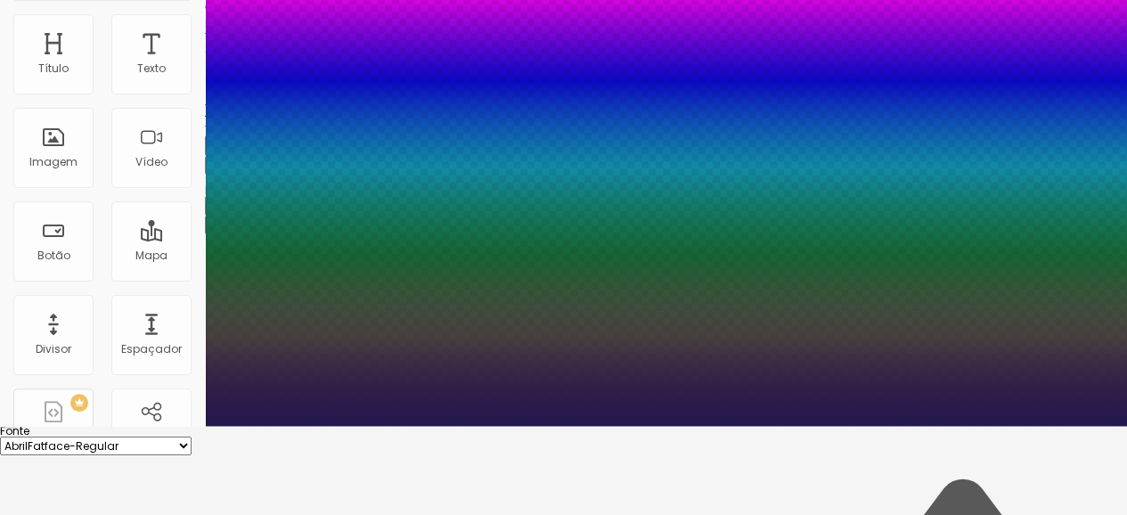
type input "28"
type input "1"
type input "57"
type input "1"
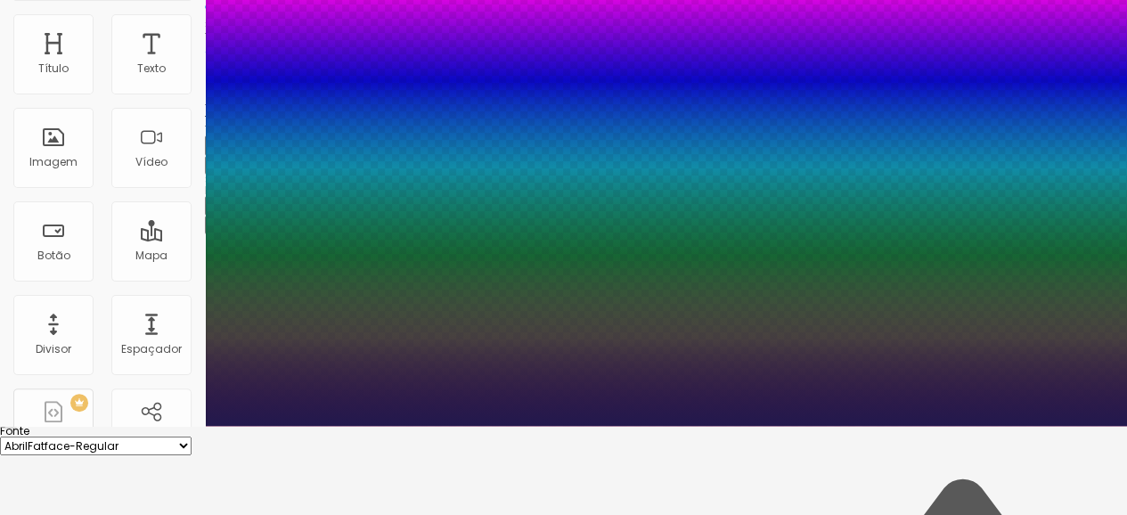
type input "59"
drag, startPoint x: 239, startPoint y: 408, endPoint x: 308, endPoint y: 406, distance: 69.5
click at [131, 426] on div at bounding box center [563, 426] width 1127 height 0
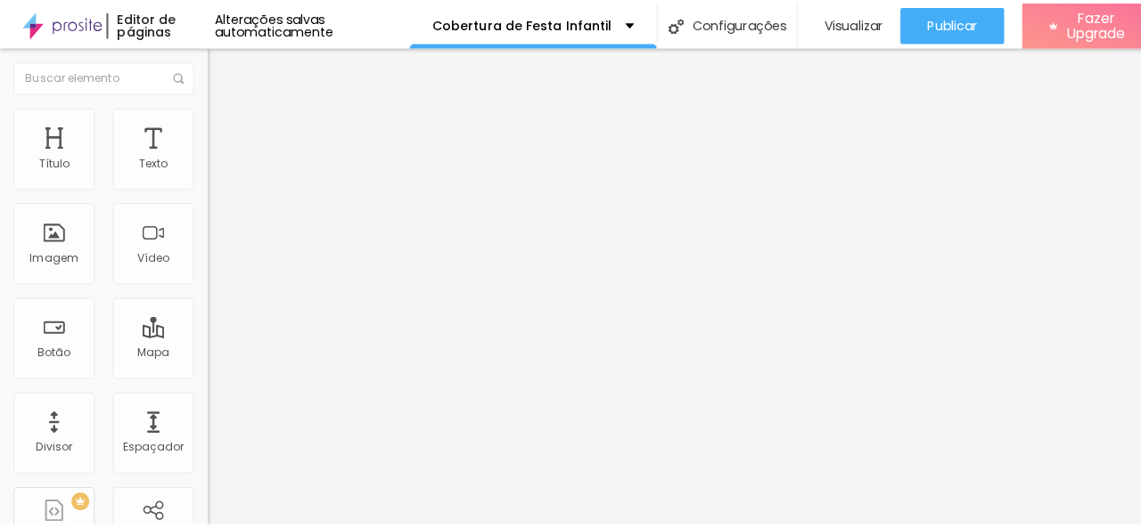
scroll to position [0, 0]
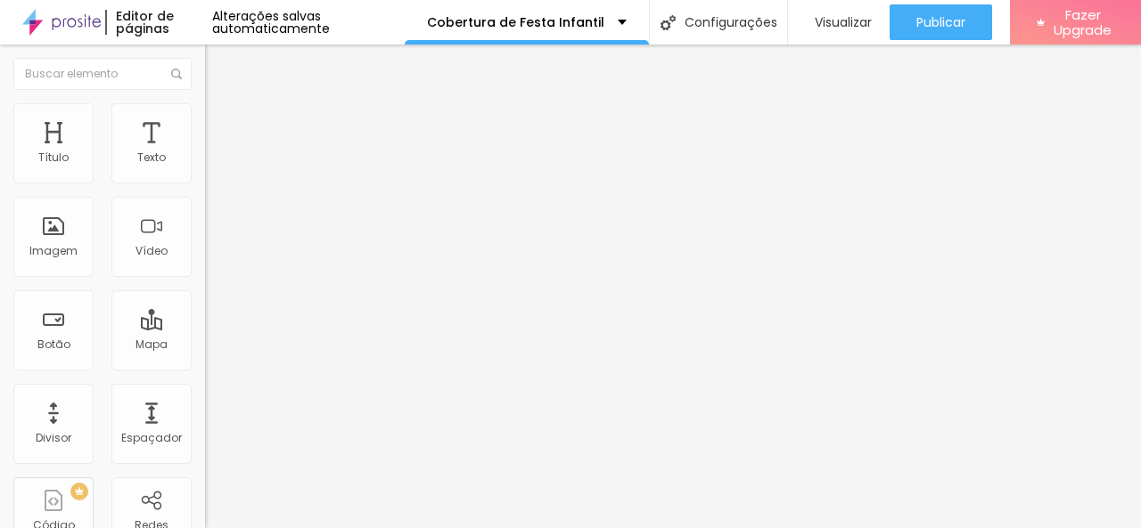
click at [205, 112] on li "Avançado" at bounding box center [307, 112] width 205 height 18
click at [205, 153] on span "Adicionar imagem" at bounding box center [262, 145] width 115 height 15
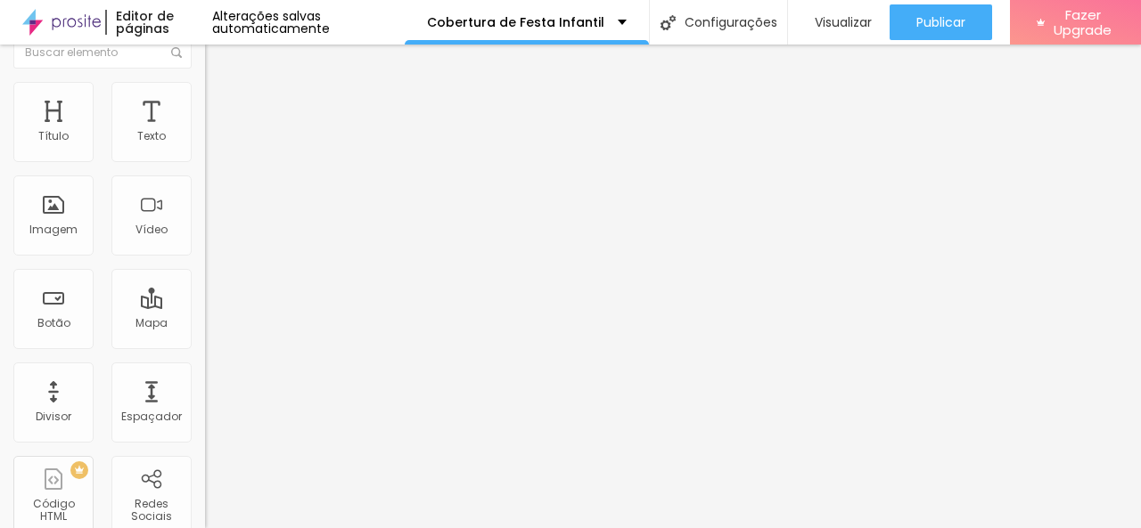
click at [205, 258] on span "Original" at bounding box center [226, 249] width 43 height 15
click at [205, 290] on span "Quadrado" at bounding box center [234, 281] width 58 height 15
click at [205, 307] on span "Original" at bounding box center [226, 298] width 43 height 15
click at [205, 268] on span "Cinema" at bounding box center [227, 260] width 45 height 15
click at [205, 307] on span "Original" at bounding box center [226, 298] width 43 height 15
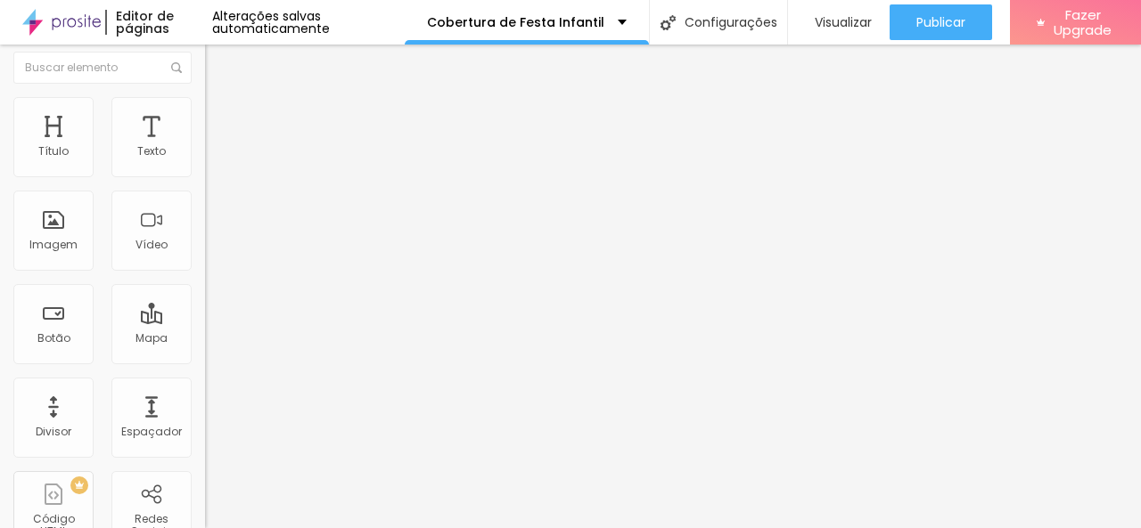
scroll to position [0, 0]
click at [205, 117] on li "Estilo" at bounding box center [307, 112] width 205 height 18
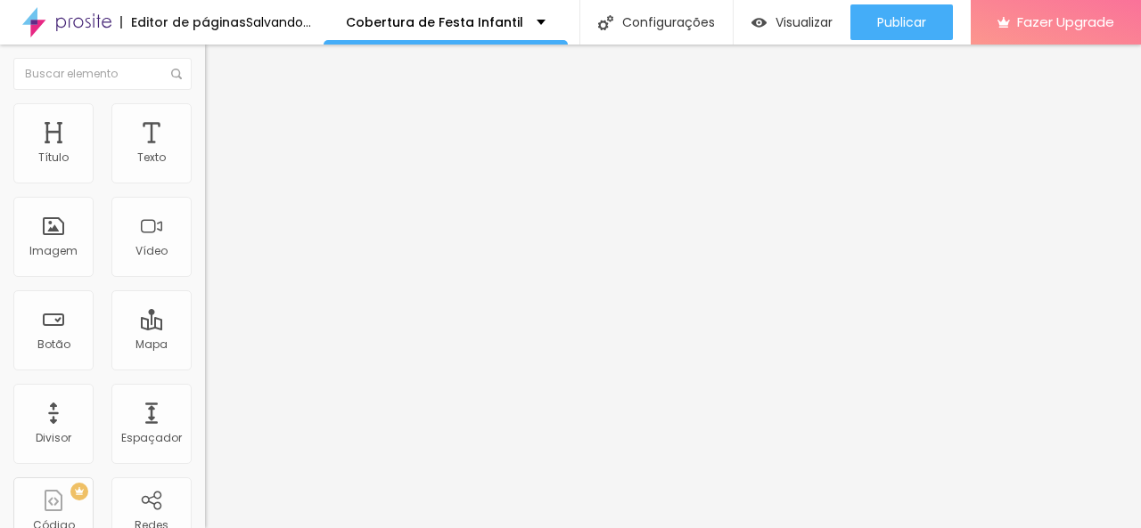
click at [205, 183] on input "range" at bounding box center [262, 175] width 115 height 14
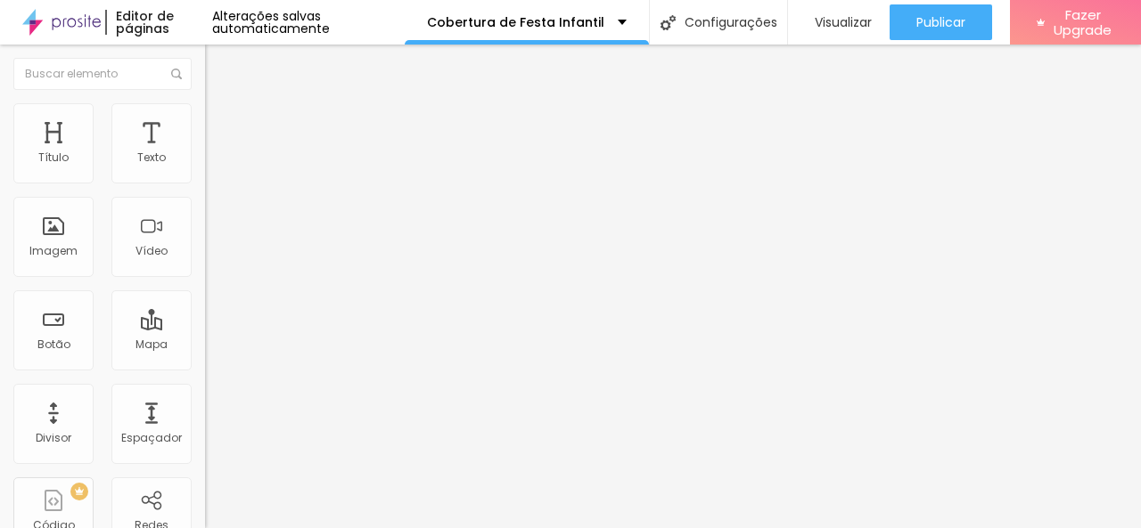
click at [205, 391] on input "range" at bounding box center [262, 398] width 115 height 14
click at [205, 121] on img at bounding box center [213, 129] width 16 height 16
drag, startPoint x: 49, startPoint y: 174, endPoint x: 4, endPoint y: 193, distance: 49.5
click at [205, 346] on input "range" at bounding box center [262, 353] width 115 height 14
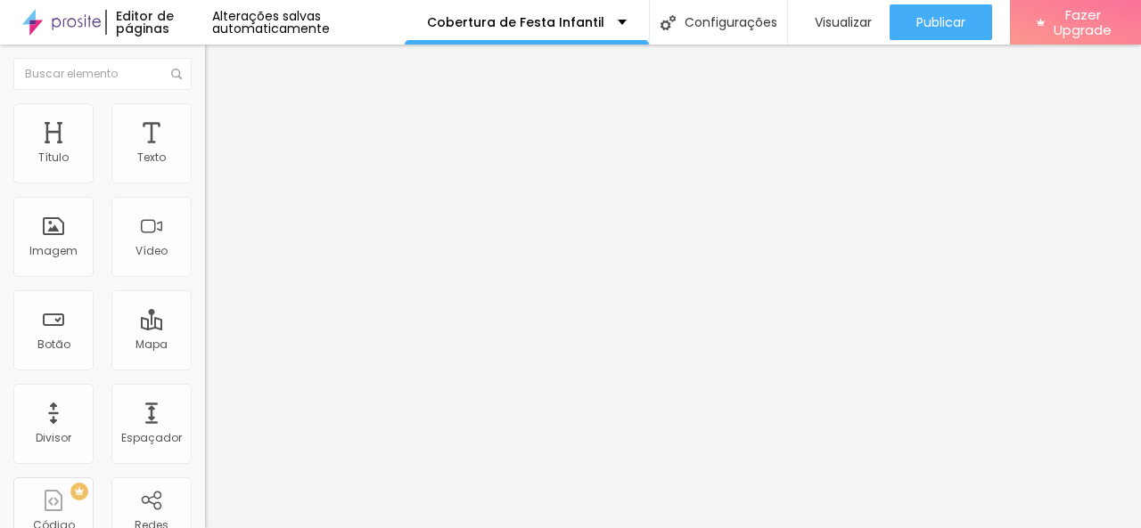
click at [205, 112] on img at bounding box center [213, 111] width 16 height 16
click at [205, 97] on li "Conteúdo" at bounding box center [307, 95] width 205 height 18
click at [218, 62] on img "button" at bounding box center [225, 65] width 14 height 14
click at [205, 113] on img at bounding box center [213, 111] width 16 height 16
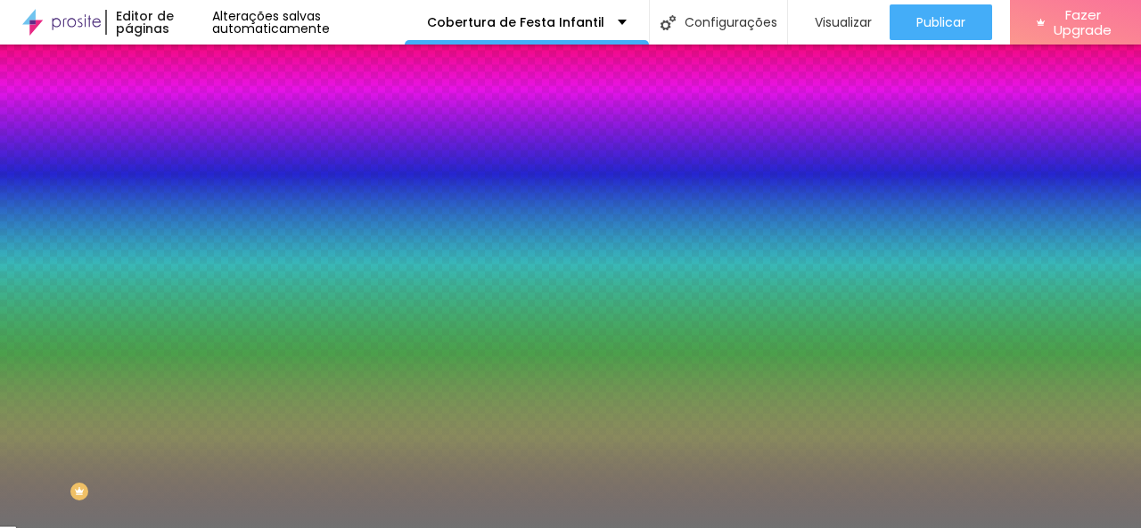
drag, startPoint x: 105, startPoint y: 235, endPoint x: 195, endPoint y: 260, distance: 93.4
click at [205, 232] on input "range" at bounding box center [262, 224] width 115 height 14
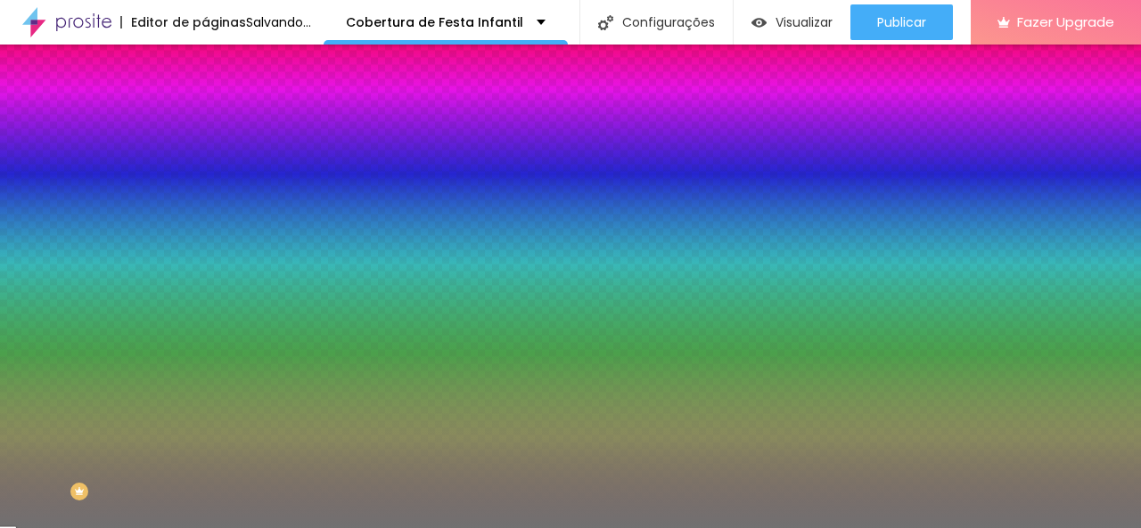
click at [205, 170] on div at bounding box center [307, 170] width 205 height 0
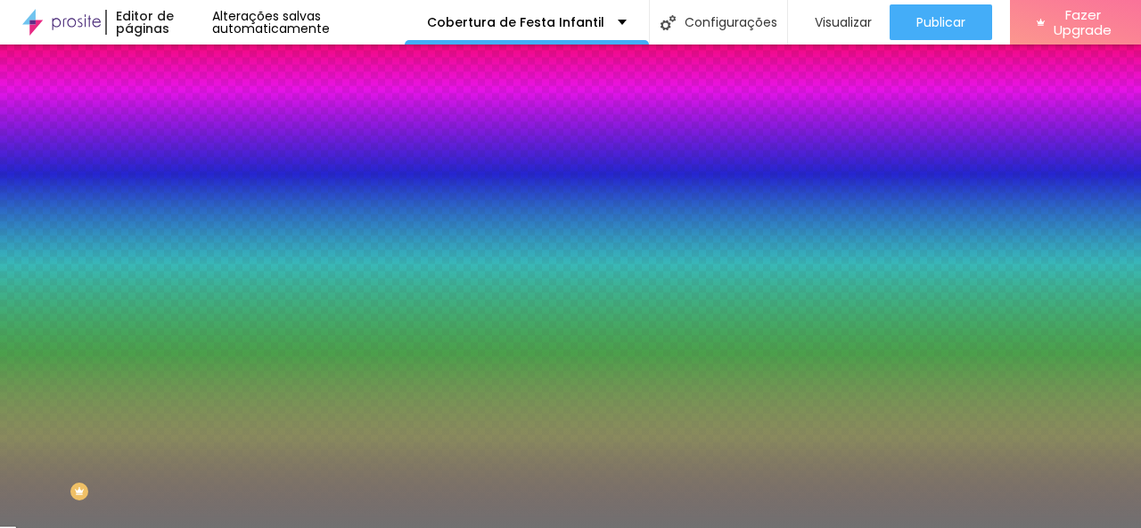
drag, startPoint x: 27, startPoint y: 274, endPoint x: 45, endPoint y: 331, distance: 59.8
click at [205, 188] on div at bounding box center [307, 188] width 205 height 0
click at [205, 323] on div "Editar Divisor Conteúdo Estilo Avançado Cor Voltar ao padrão #717171 Tamanho 10…" at bounding box center [307, 287] width 205 height 484
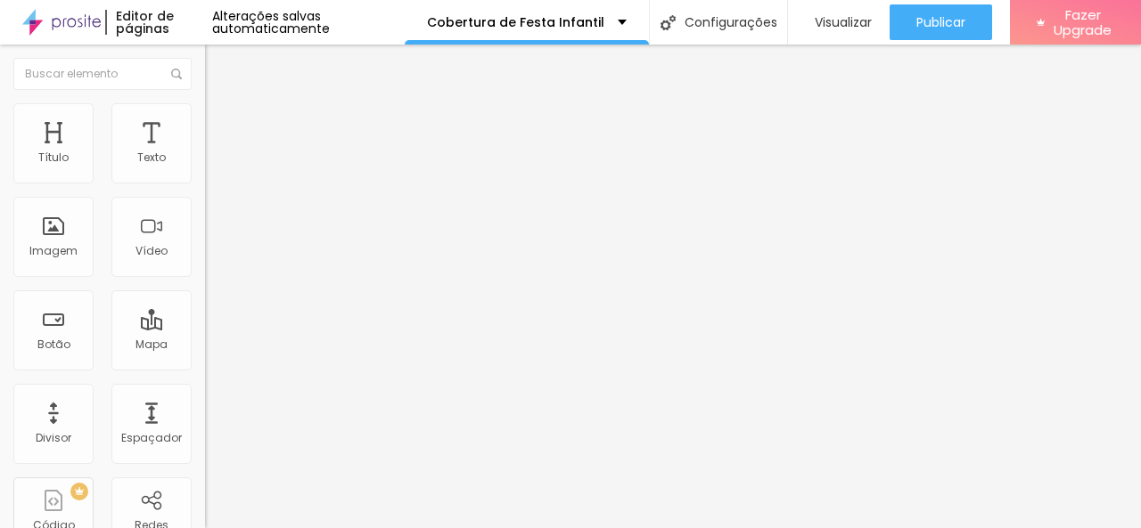
click at [205, 195] on span "Titulo 4" at bounding box center [228, 186] width 47 height 18
click at [205, 195] on img at bounding box center [212, 187] width 15 height 15
click at [205, 151] on span "Titulo 1" at bounding box center [234, 142] width 58 height 15
click at [220, 153] on span "Titulo 1" at bounding box center [249, 140] width 58 height 25
click at [218, 65] on img "button" at bounding box center [225, 65] width 14 height 14
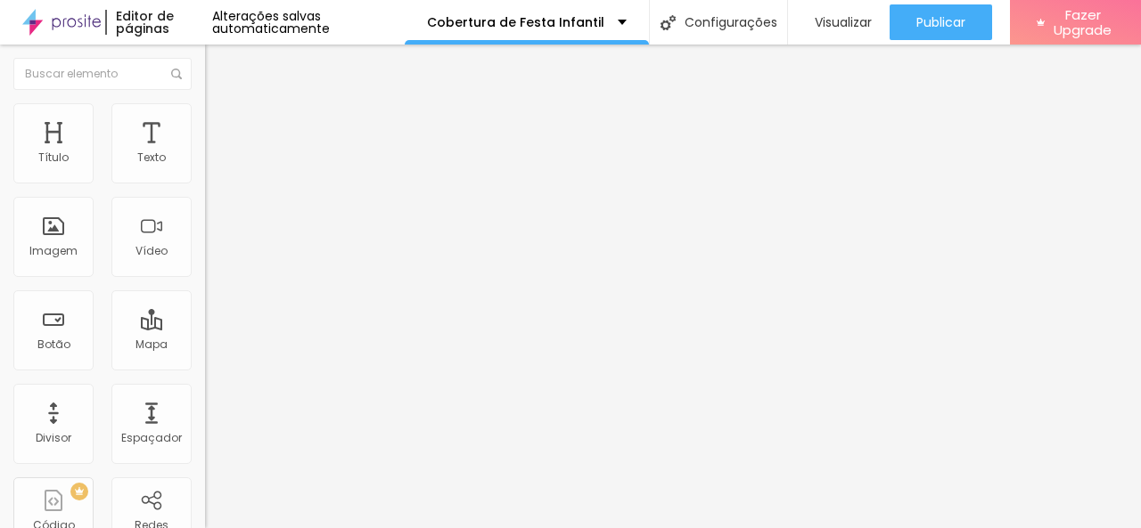
click at [218, 62] on img "button" at bounding box center [225, 65] width 14 height 14
click at [205, 103] on img at bounding box center [213, 111] width 16 height 16
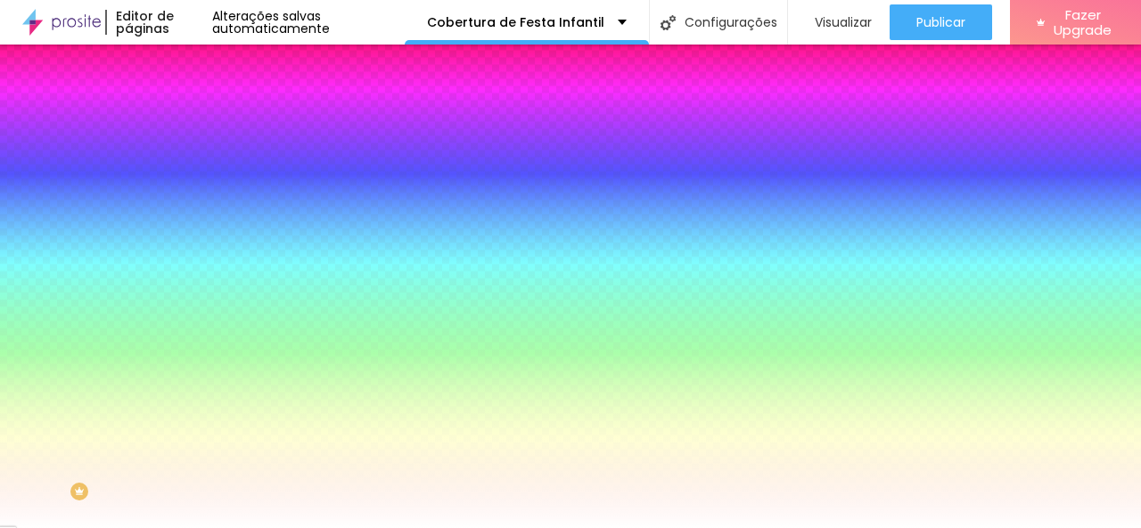
click at [205, 121] on li "Avançado" at bounding box center [307, 130] width 205 height 18
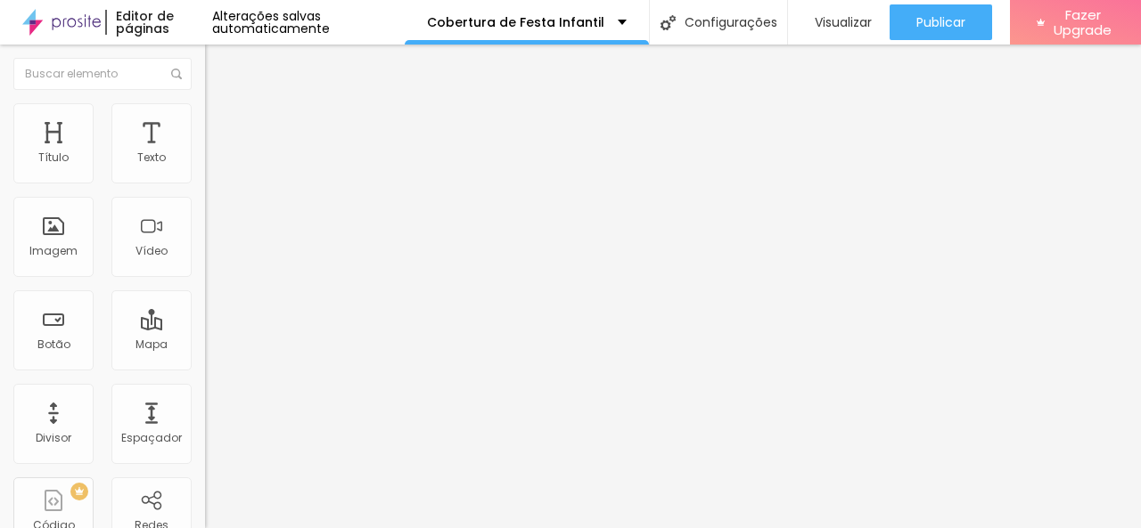
drag, startPoint x: 68, startPoint y: 179, endPoint x: 11, endPoint y: 216, distance: 67.7
click at [205, 346] on input "range" at bounding box center [262, 353] width 115 height 14
click at [205, 111] on li "Estilo" at bounding box center [307, 112] width 205 height 18
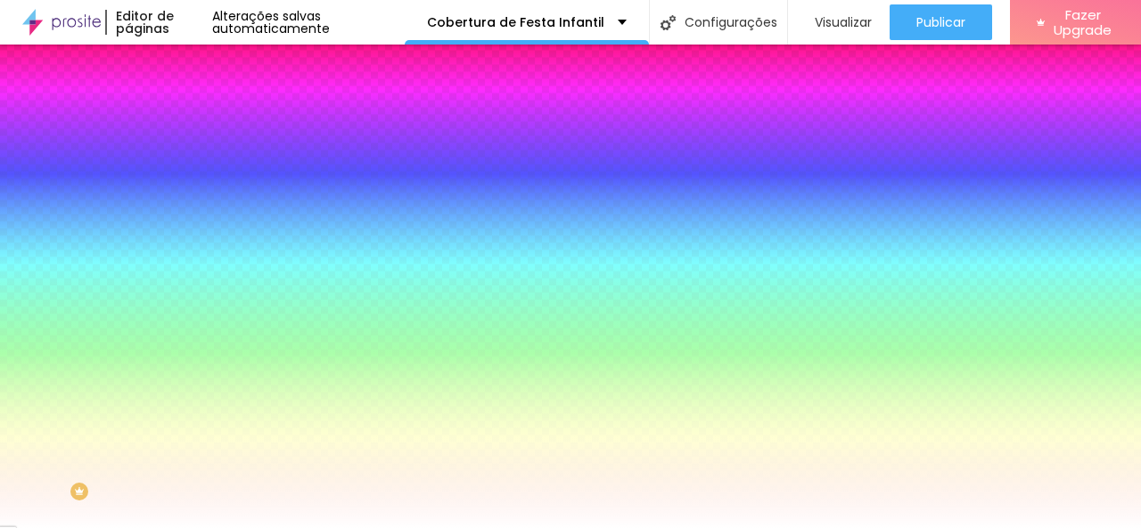
click at [221, 126] on span "Avançado" at bounding box center [250, 133] width 59 height 15
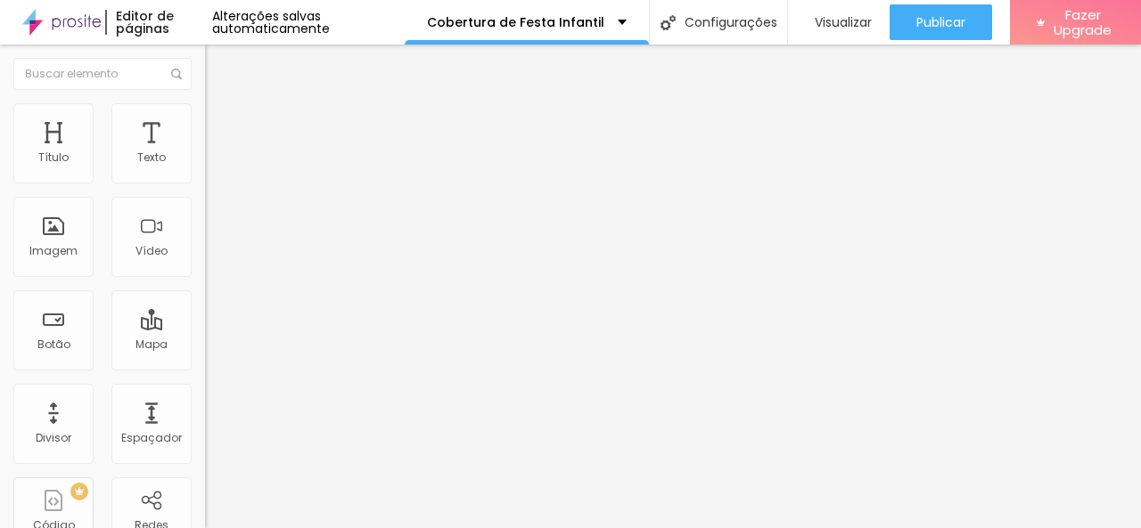
click at [205, 100] on img at bounding box center [213, 94] width 16 height 16
click at [218, 60] on img "button" at bounding box center [225, 65] width 14 height 14
click at [205, 121] on img at bounding box center [213, 129] width 16 height 16
click at [221, 123] on span "Estilo" at bounding box center [235, 115] width 28 height 15
click at [205, 53] on button "Editar Imagem" at bounding box center [307, 65] width 205 height 41
